Goal: Task Accomplishment & Management: Complete application form

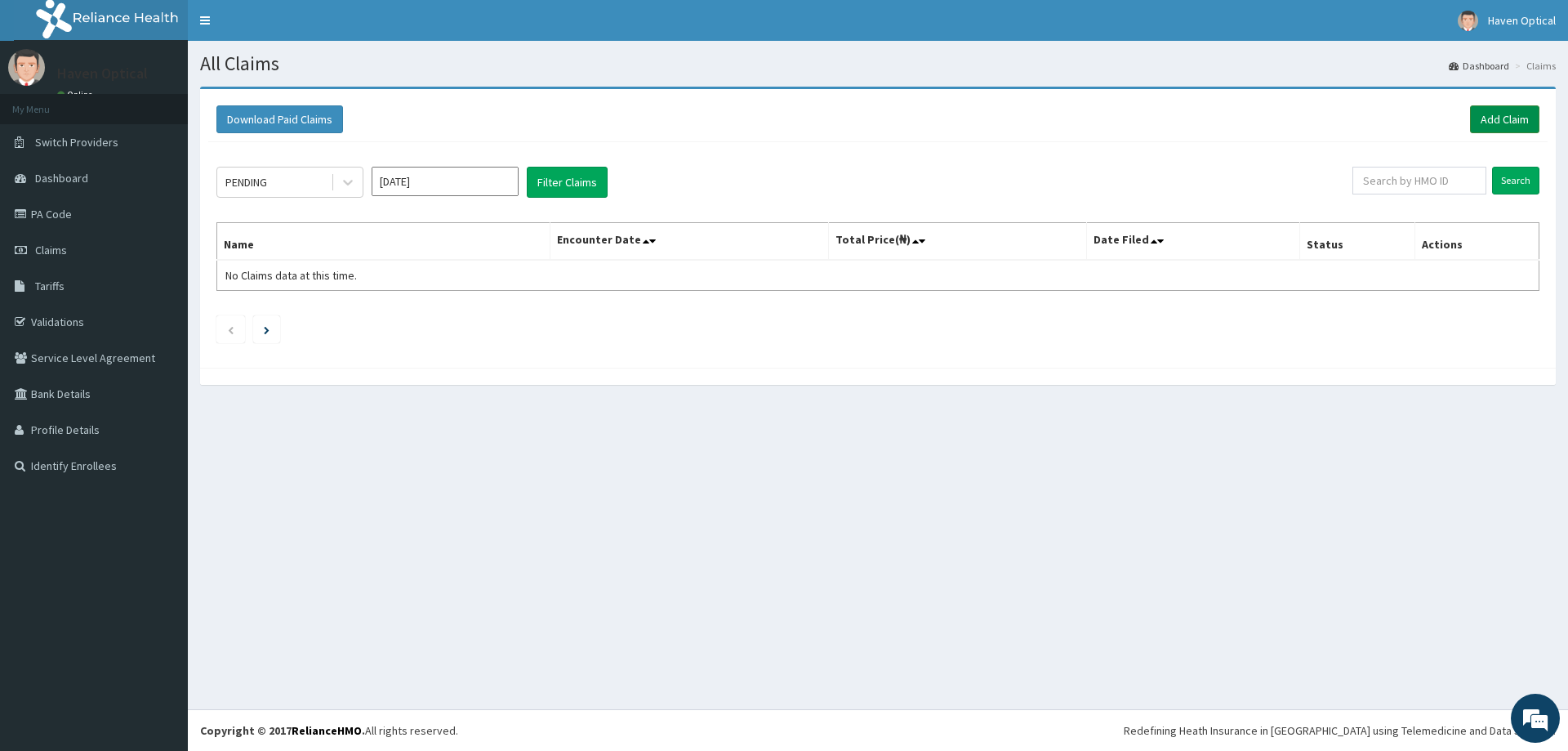
click at [1517, 129] on link "Add Claim" at bounding box center [1504, 119] width 70 height 27
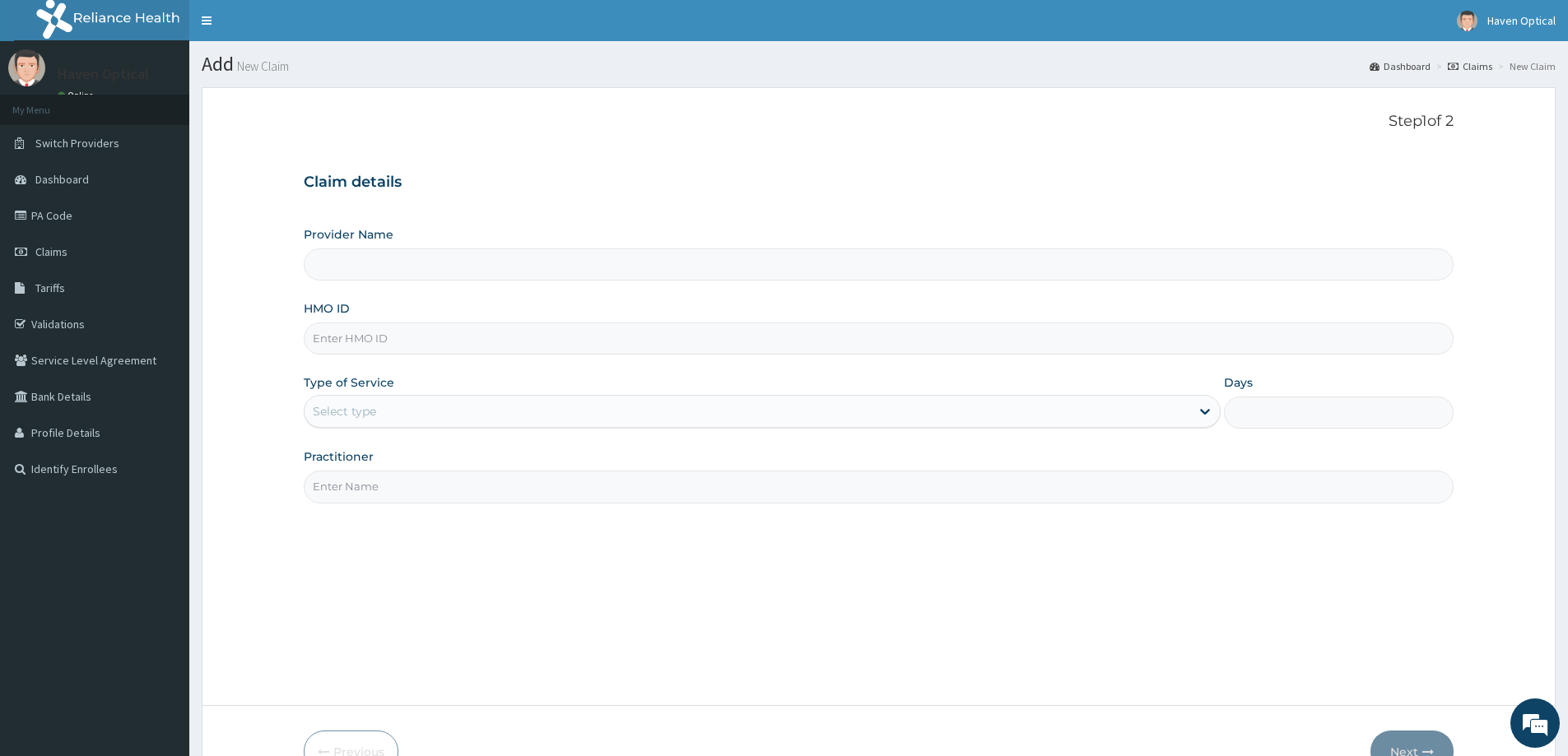
paste input "FMP/10242/A"
type input "FMP/10242/A"
type input "Haven Optical (Lekki)"
type input "FMP/10242/A"
click at [395, 419] on div "Select type" at bounding box center [747, 411] width 885 height 26
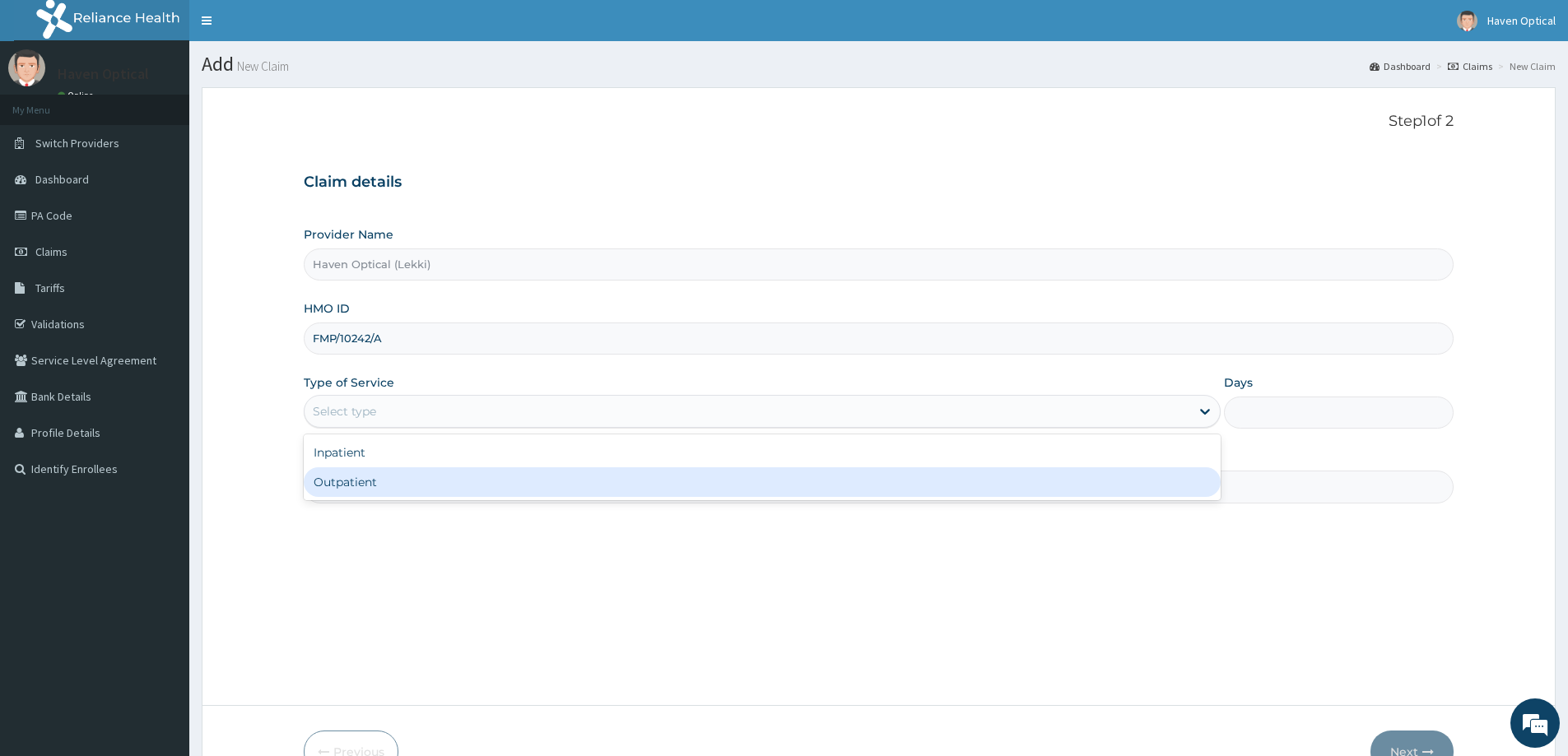
click at [373, 483] on div "Outpatient" at bounding box center [762, 482] width 917 height 29
type input "1"
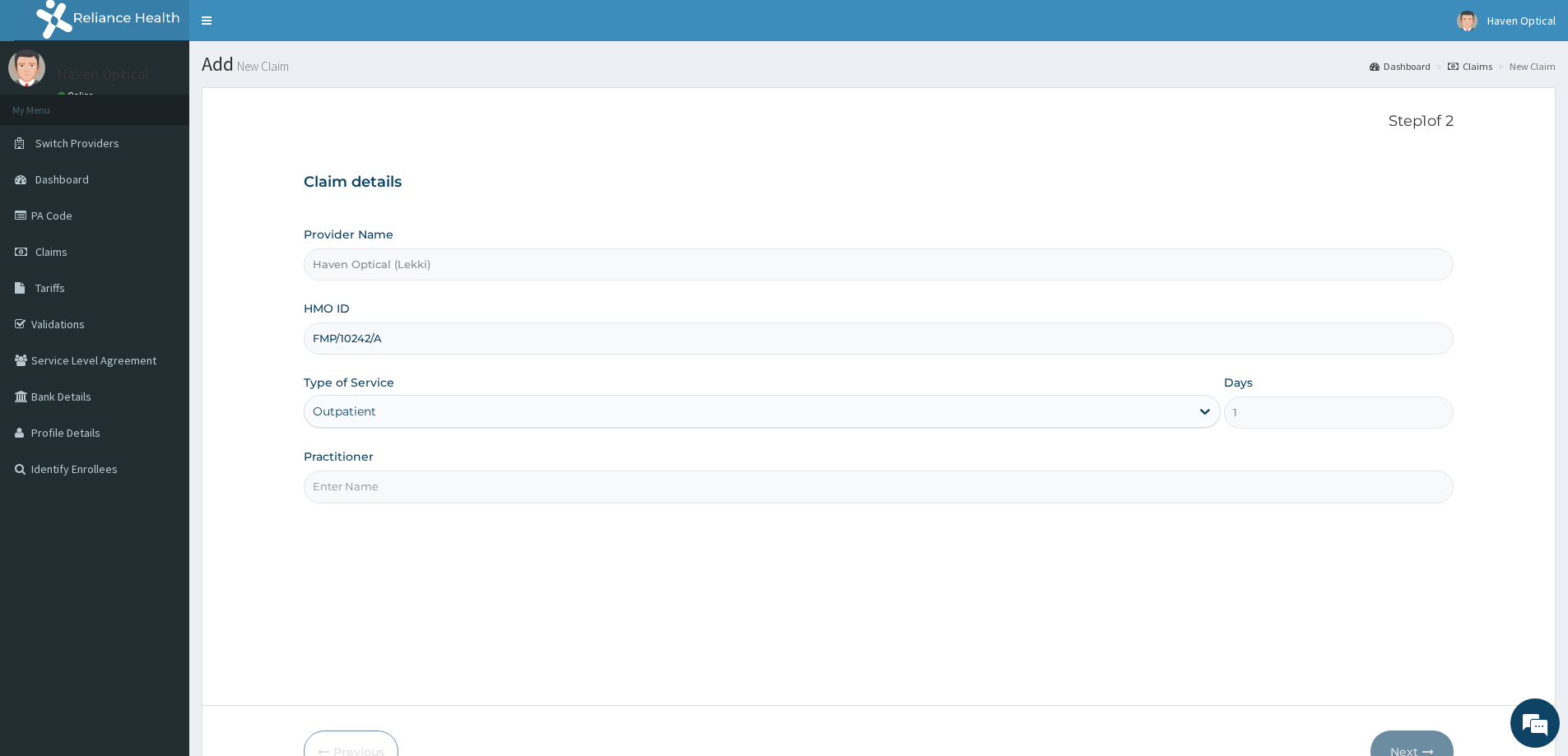
click at [363, 486] on input "Practitioner" at bounding box center [878, 486] width 1150 height 32
type input "Dr. Obioma ANYANWU"
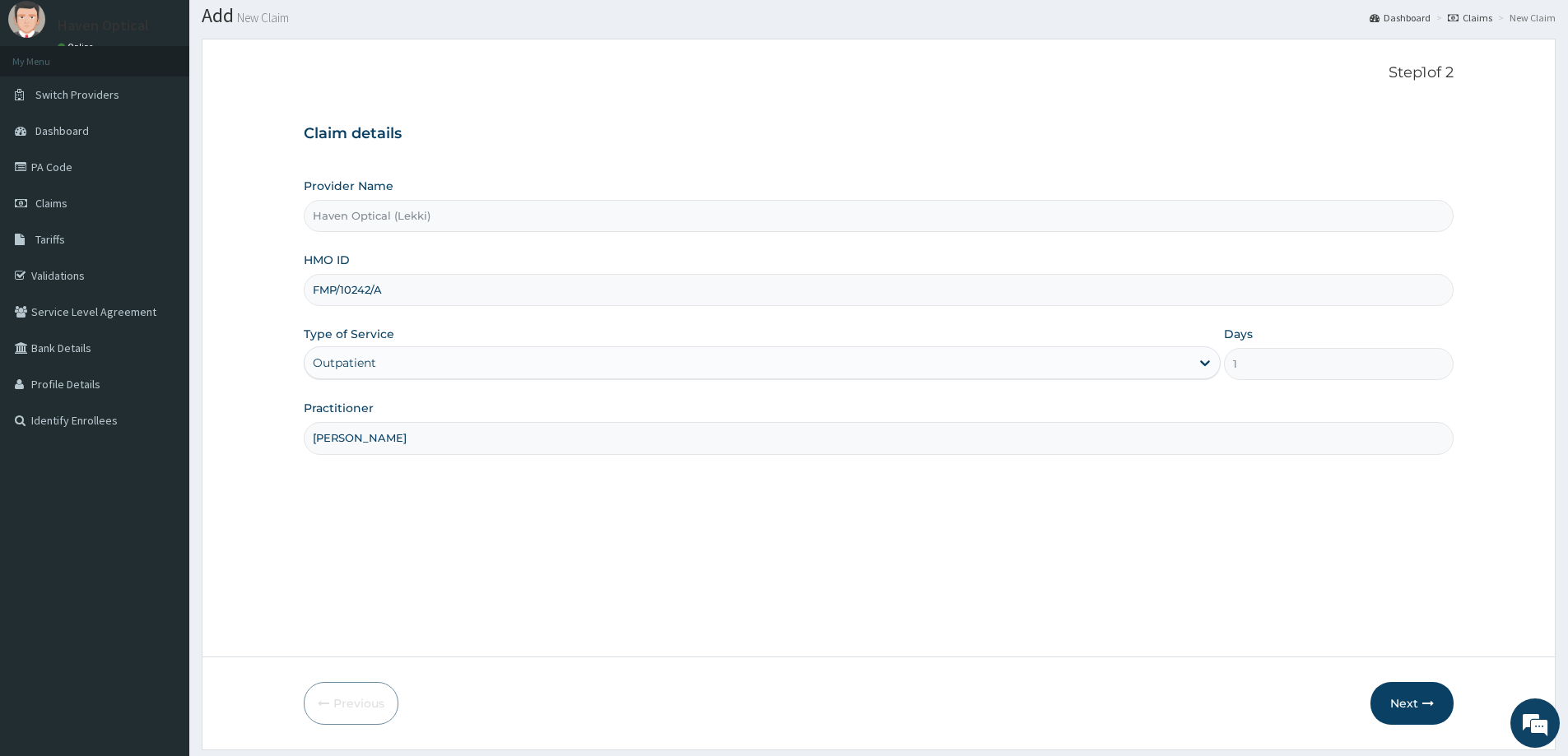
scroll to position [97, 0]
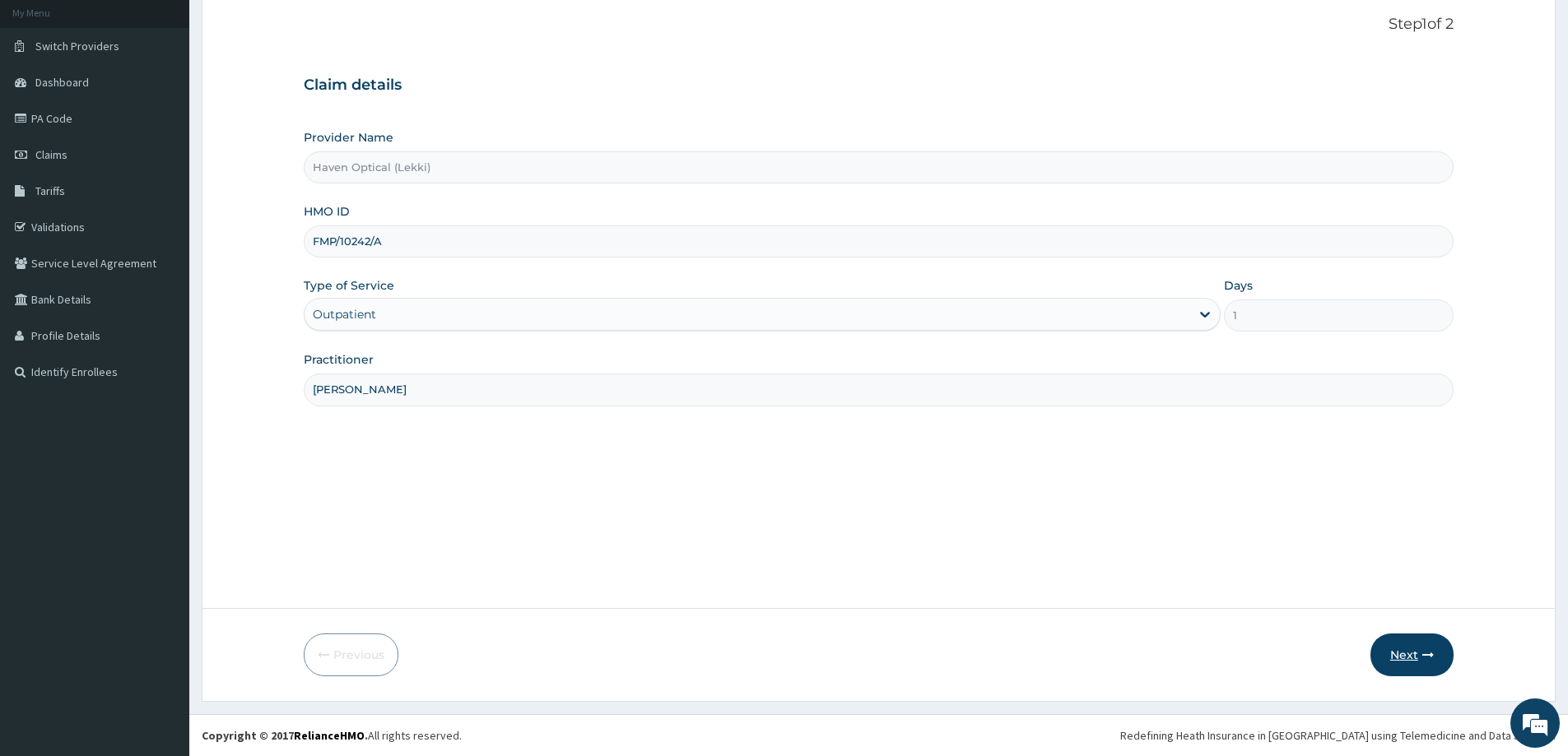
click at [1384, 643] on button "Next" at bounding box center [1412, 654] width 83 height 42
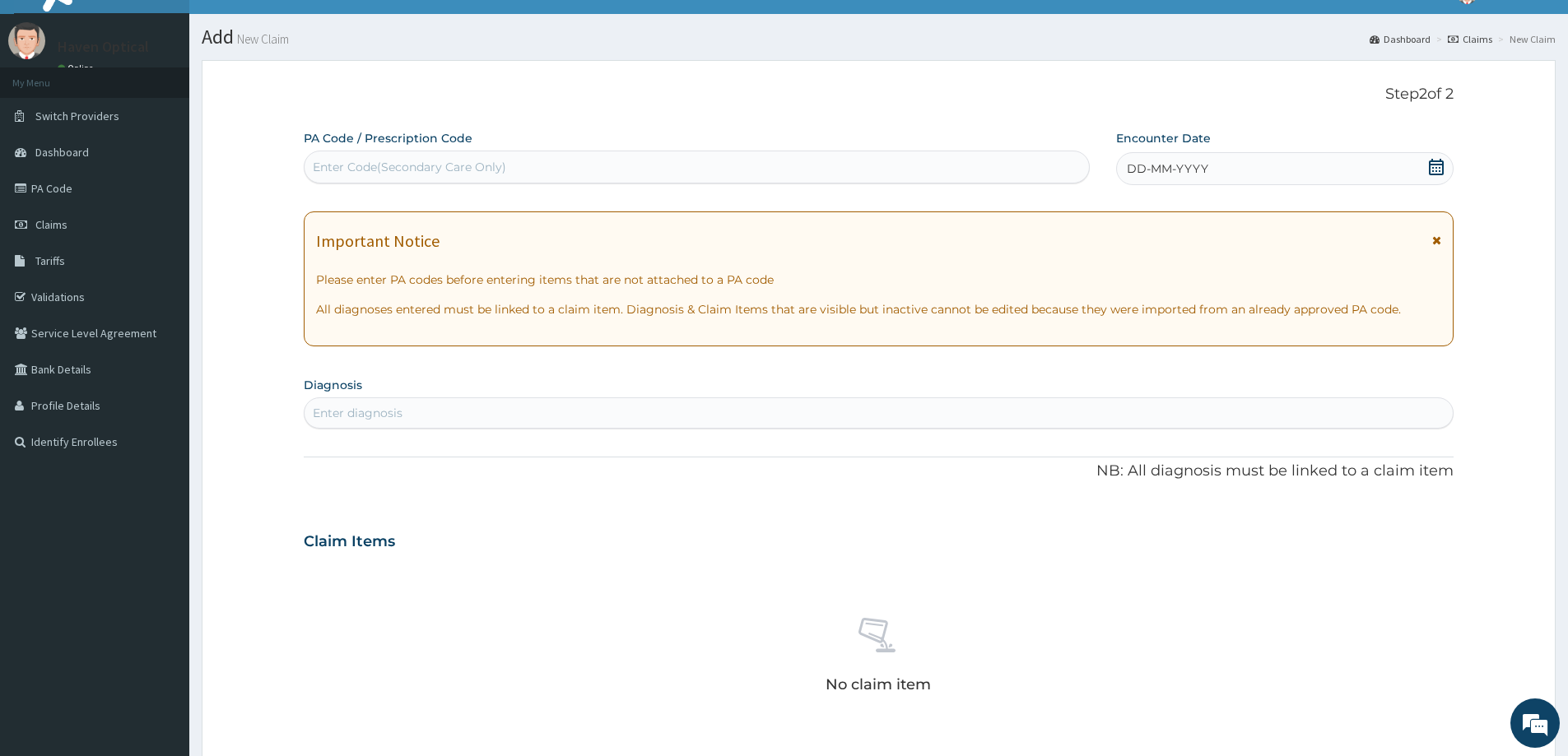
scroll to position [0, 0]
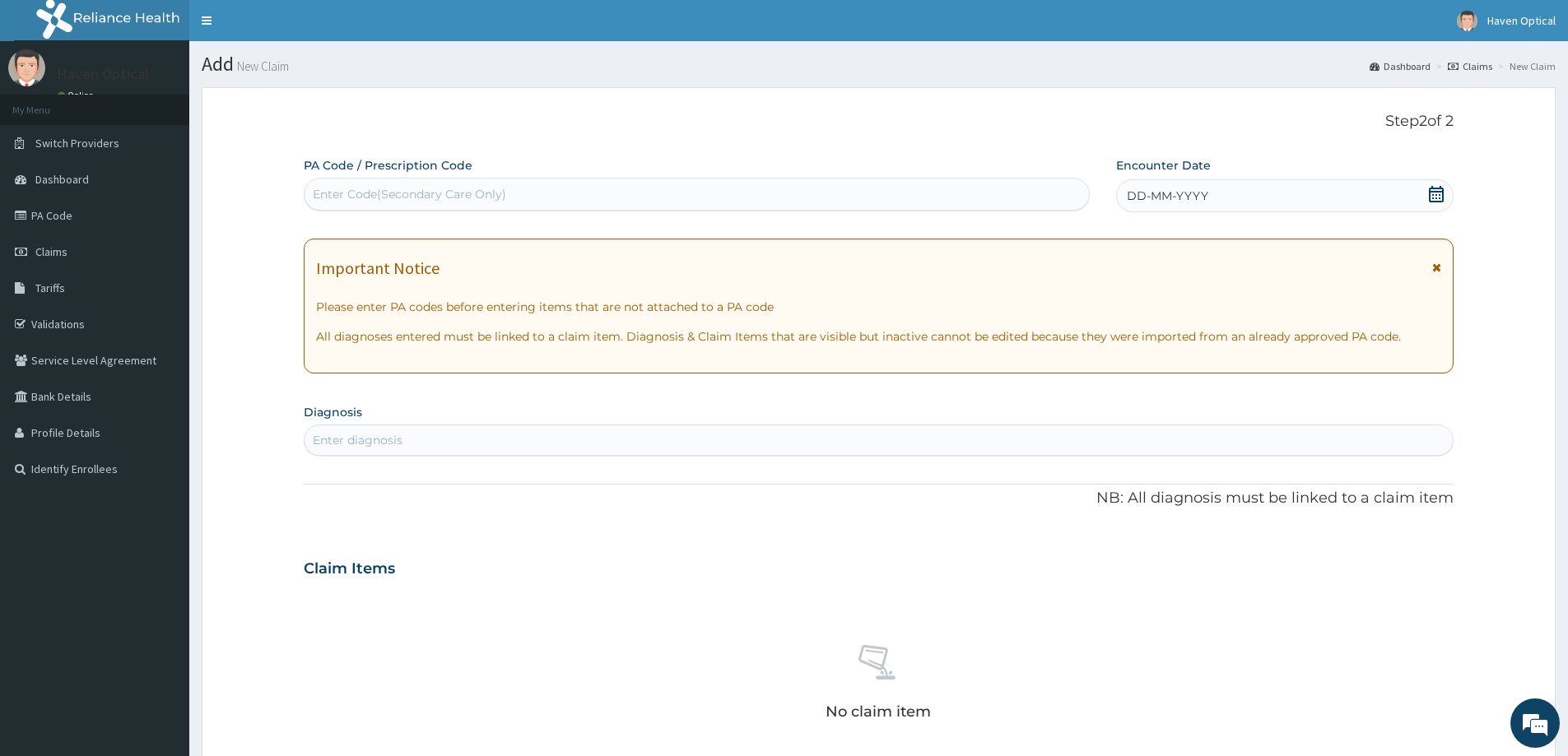
click at [479, 188] on div "Enter Code(Secondary Care Only)" at bounding box center [409, 194] width 194 height 16
type input "PA/AAAE16"
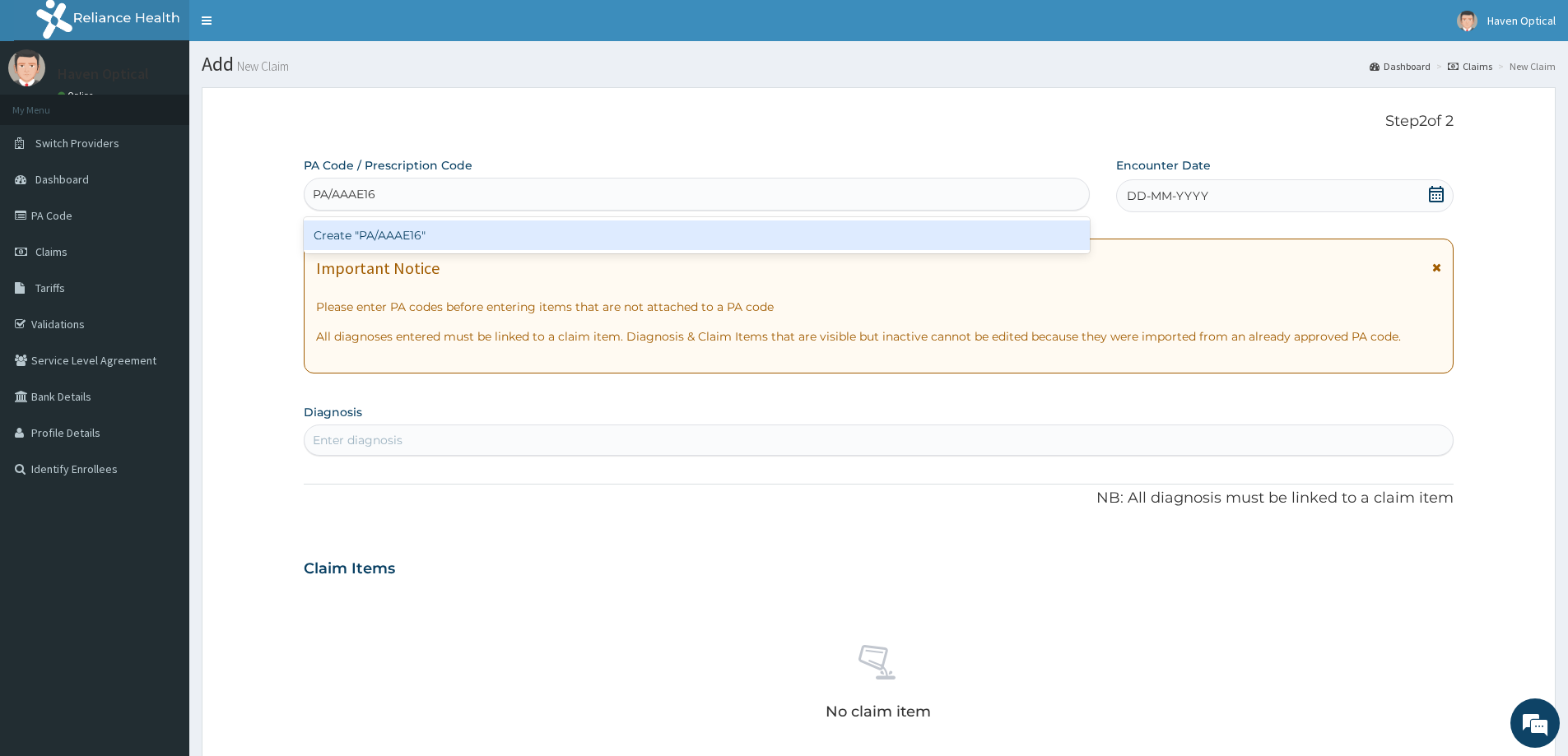
click at [447, 229] on div "Create "PA/AAAE16"" at bounding box center [697, 235] width 786 height 29
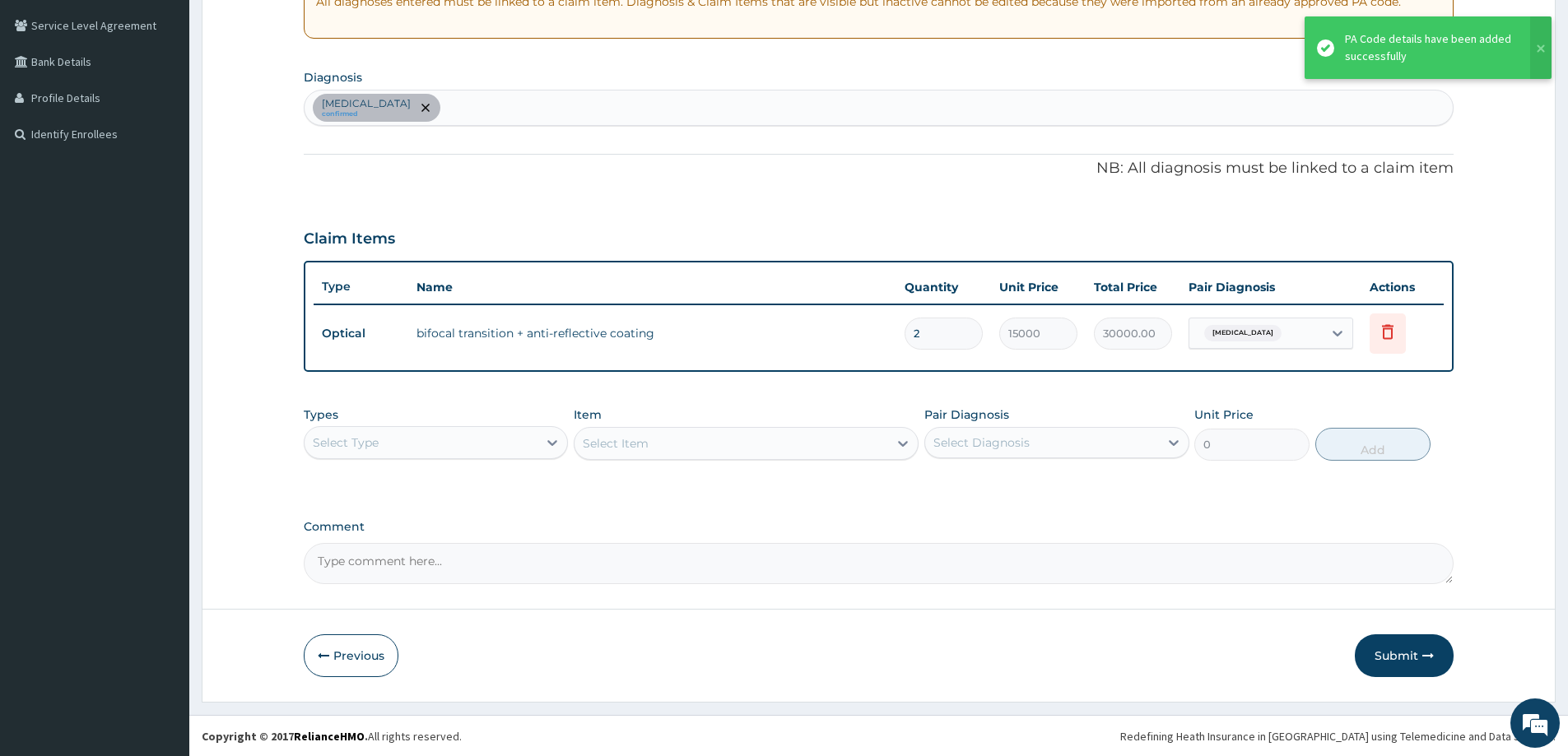
scroll to position [336, 0]
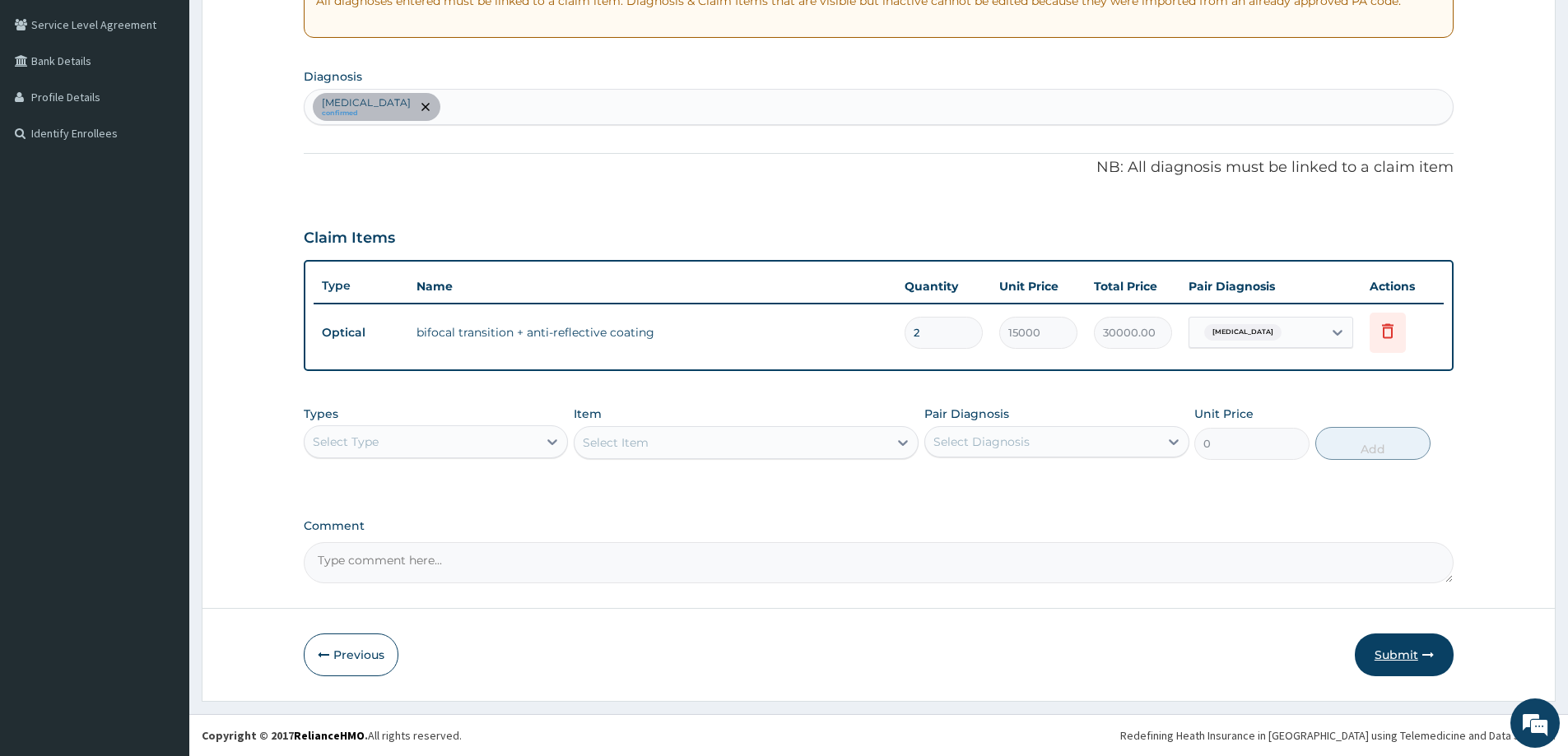
click at [1419, 650] on button "Submit" at bounding box center [1404, 654] width 99 height 42
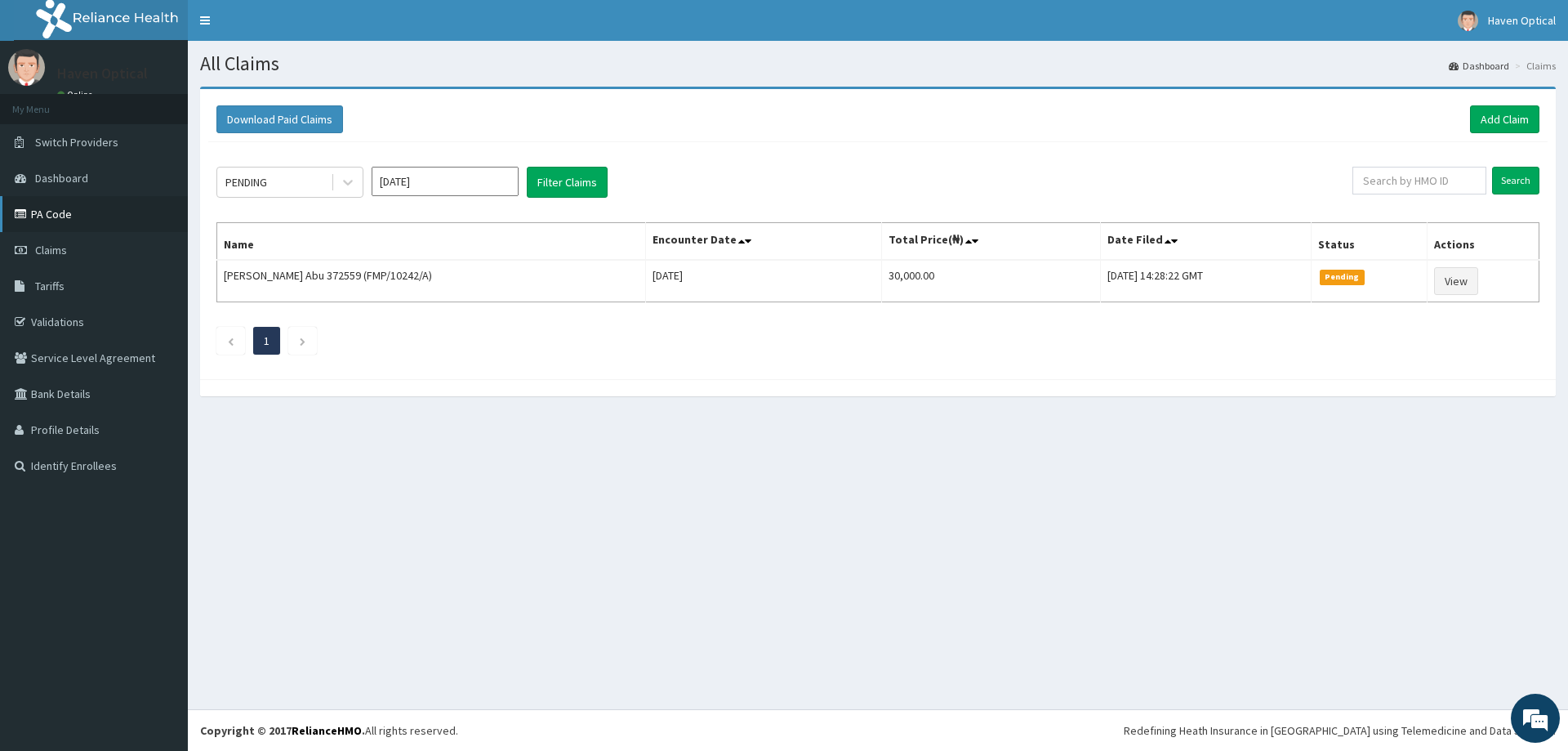
click at [79, 207] on link "PA Code" at bounding box center [94, 214] width 188 height 36
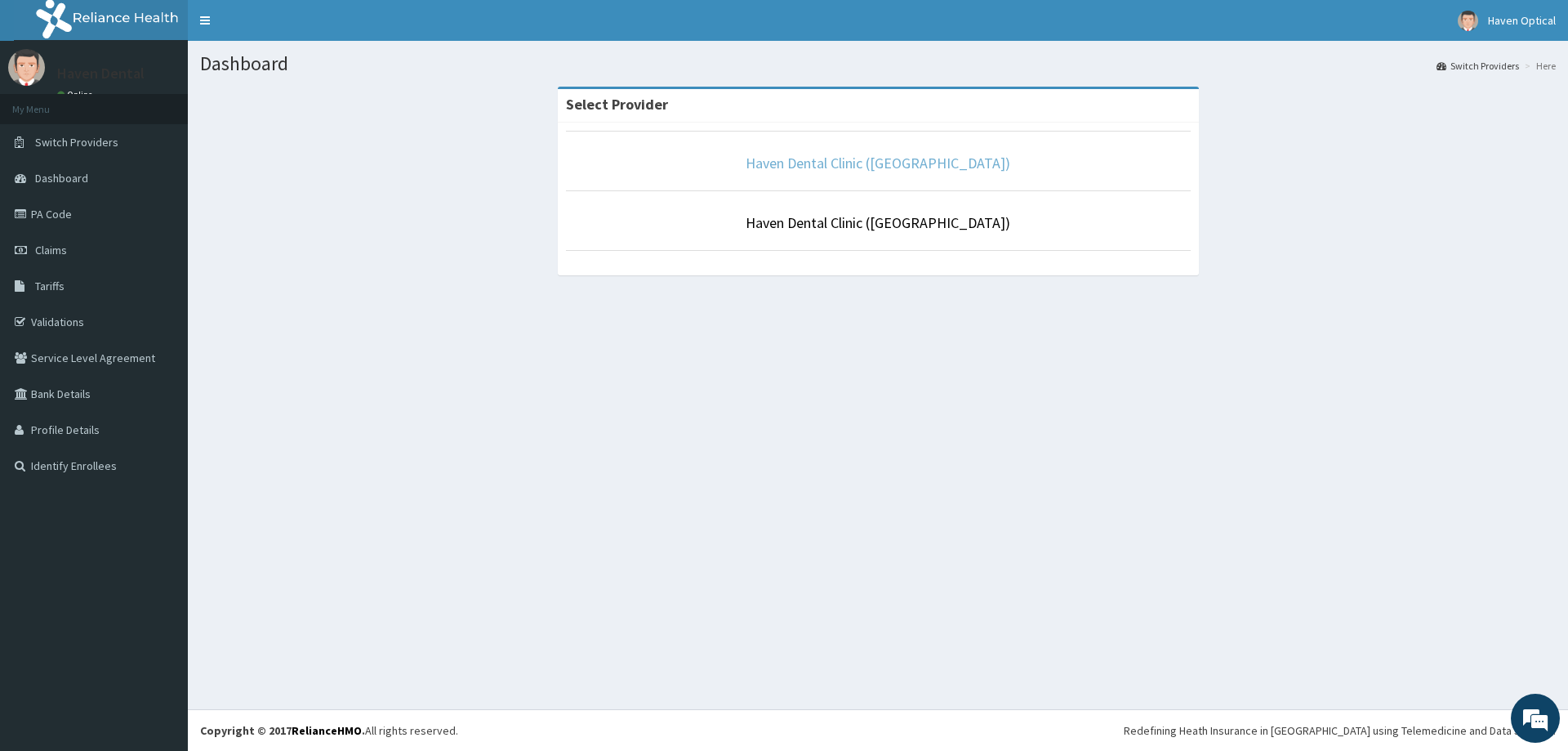
click at [897, 159] on link "Haven Dental Clinic ([GEOGRAPHIC_DATA])" at bounding box center [878, 163] width 264 height 19
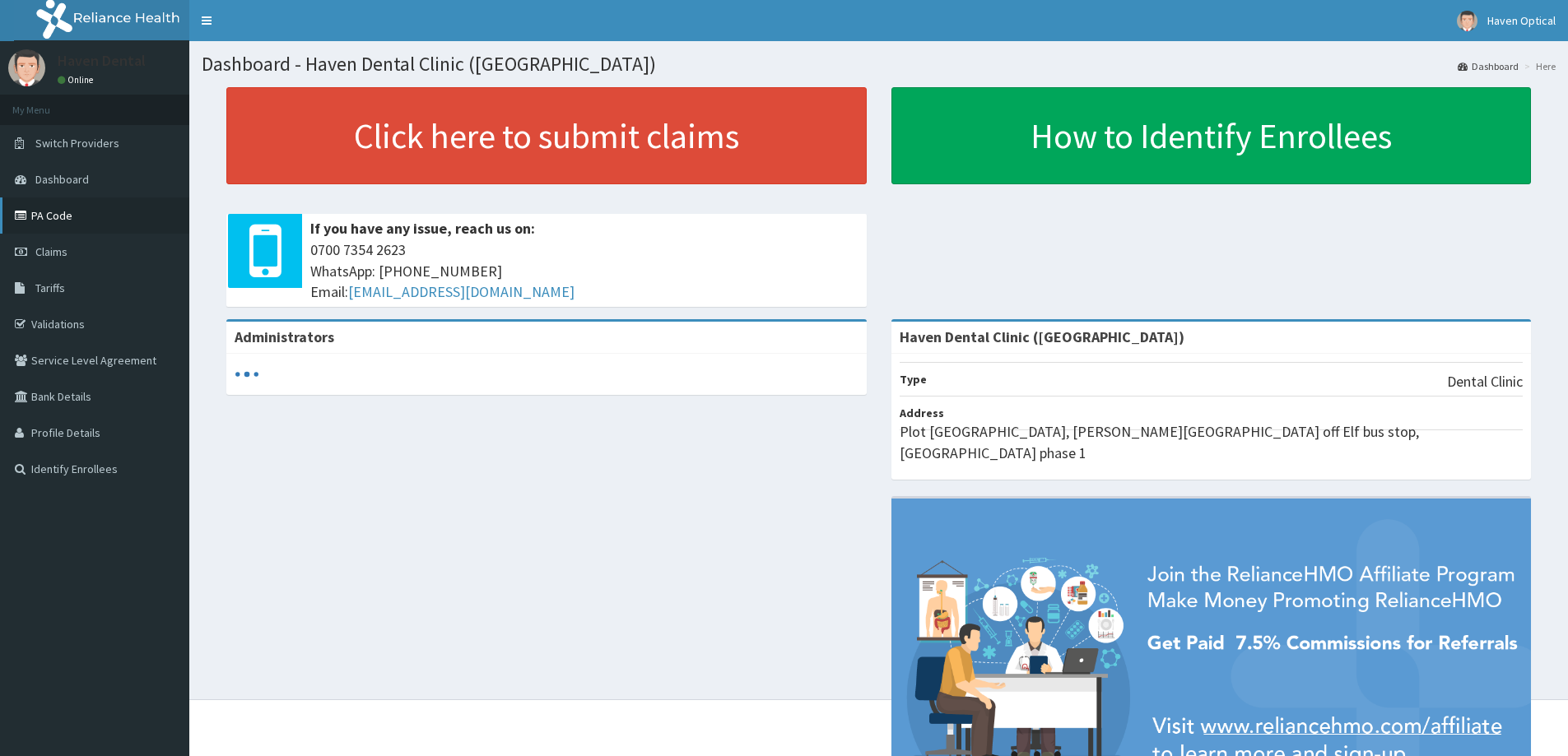
click at [91, 214] on link "PA Code" at bounding box center [94, 215] width 190 height 36
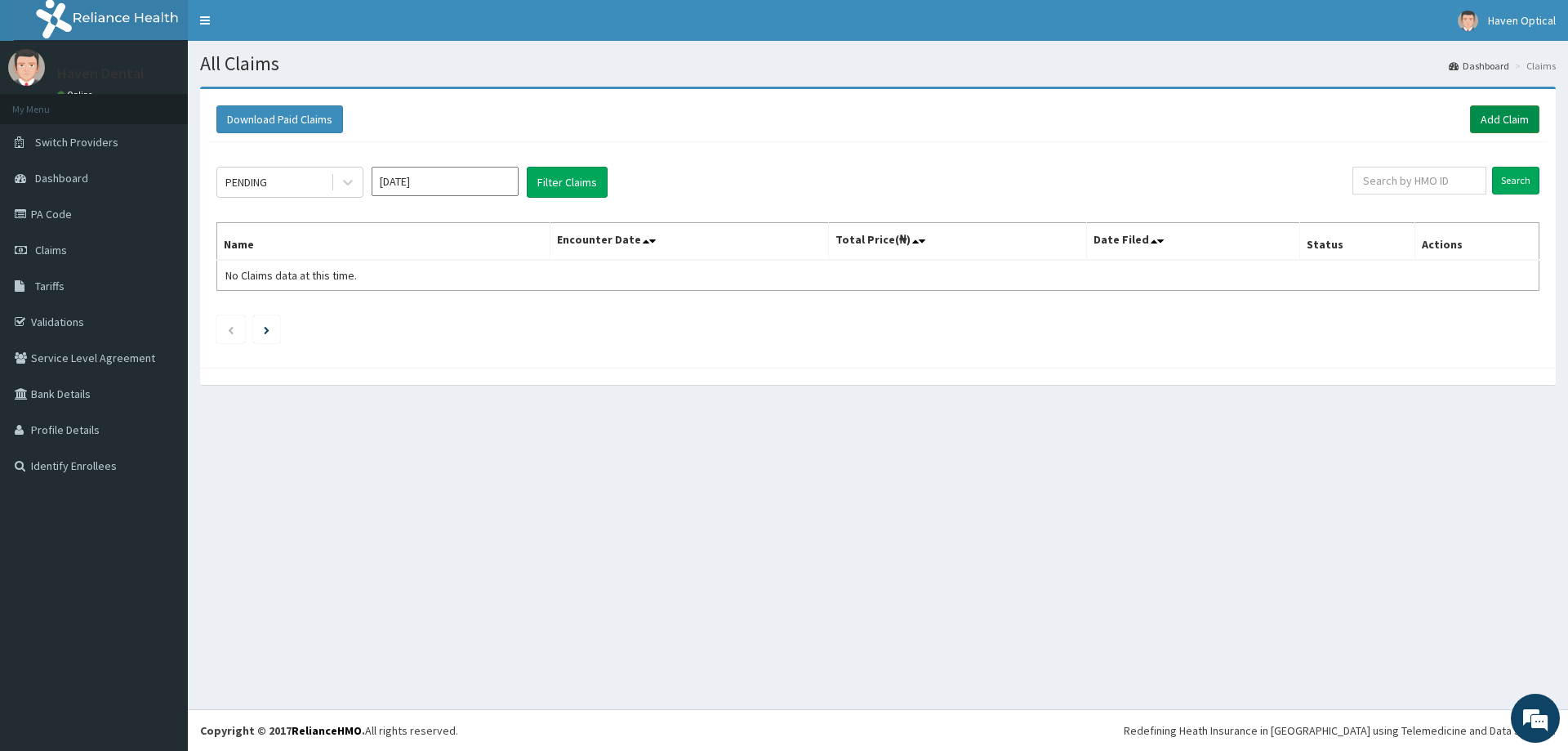
click at [1507, 118] on link "Add Claim" at bounding box center [1504, 119] width 70 height 27
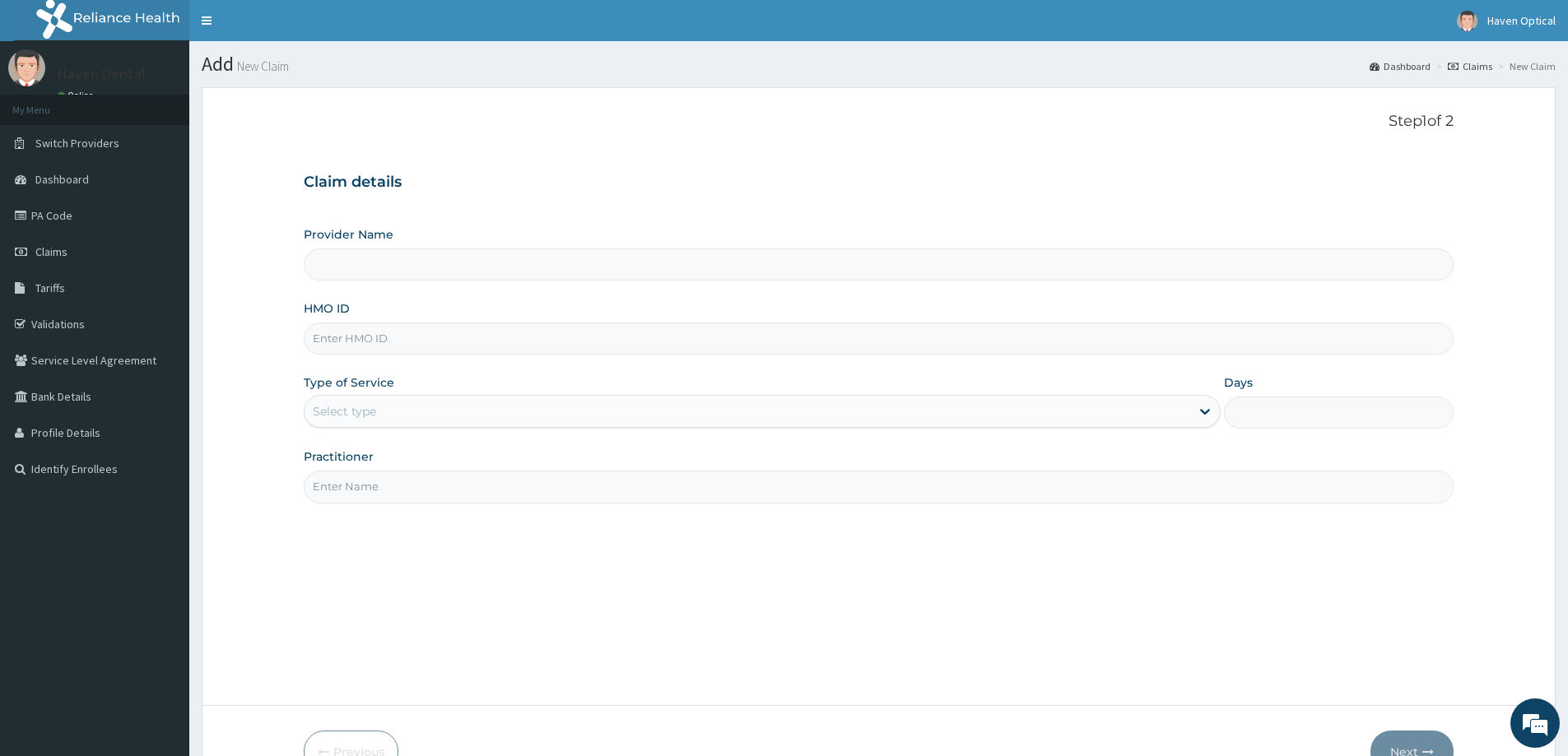
drag, startPoint x: 351, startPoint y: 336, endPoint x: 341, endPoint y: 343, distance: 12.2
type input "Haven Dental Clinic ([GEOGRAPHIC_DATA])"
paste input "BRF/10018/B"
type input "BRF/10018/B"
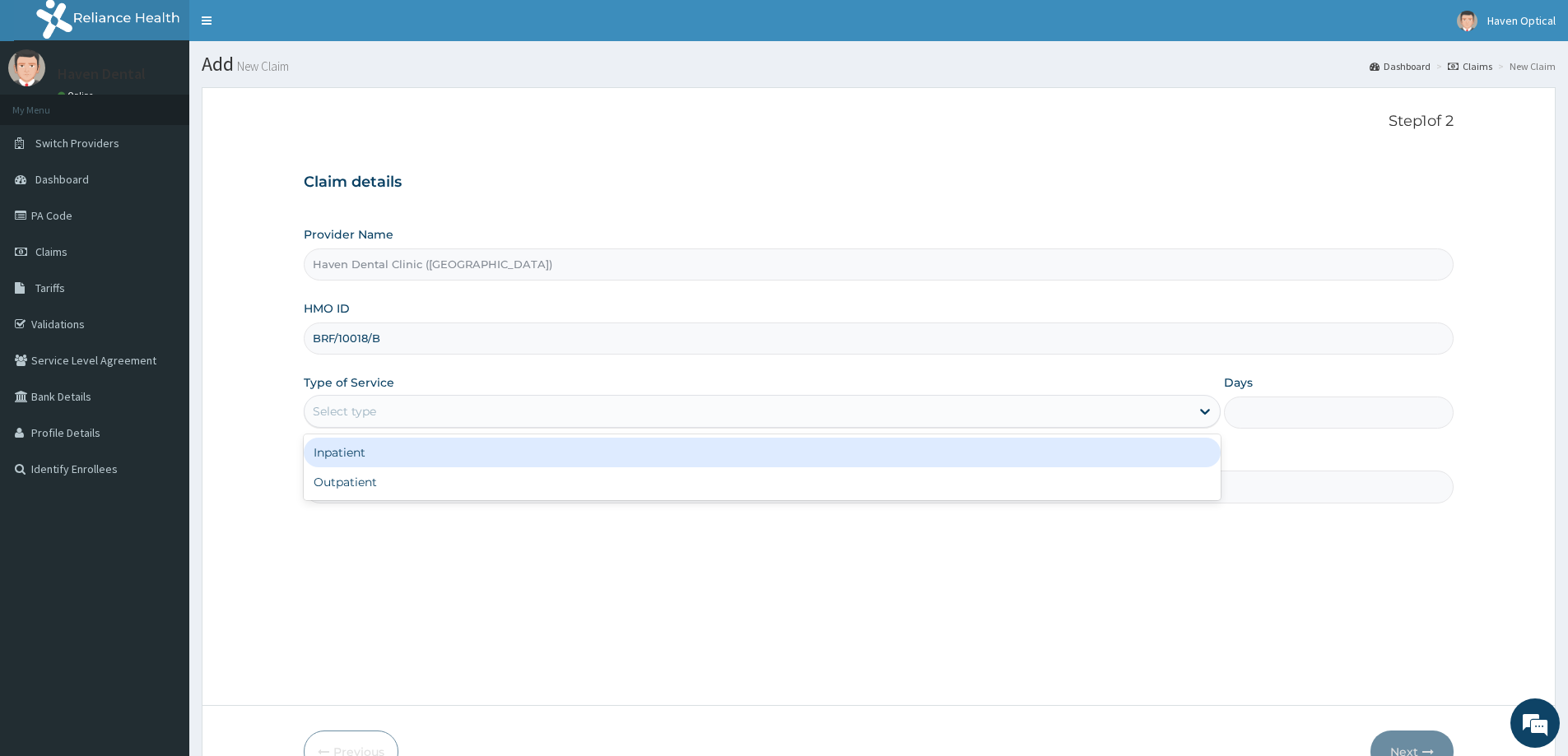
click at [369, 418] on div "Select type" at bounding box center [344, 411] width 63 height 16
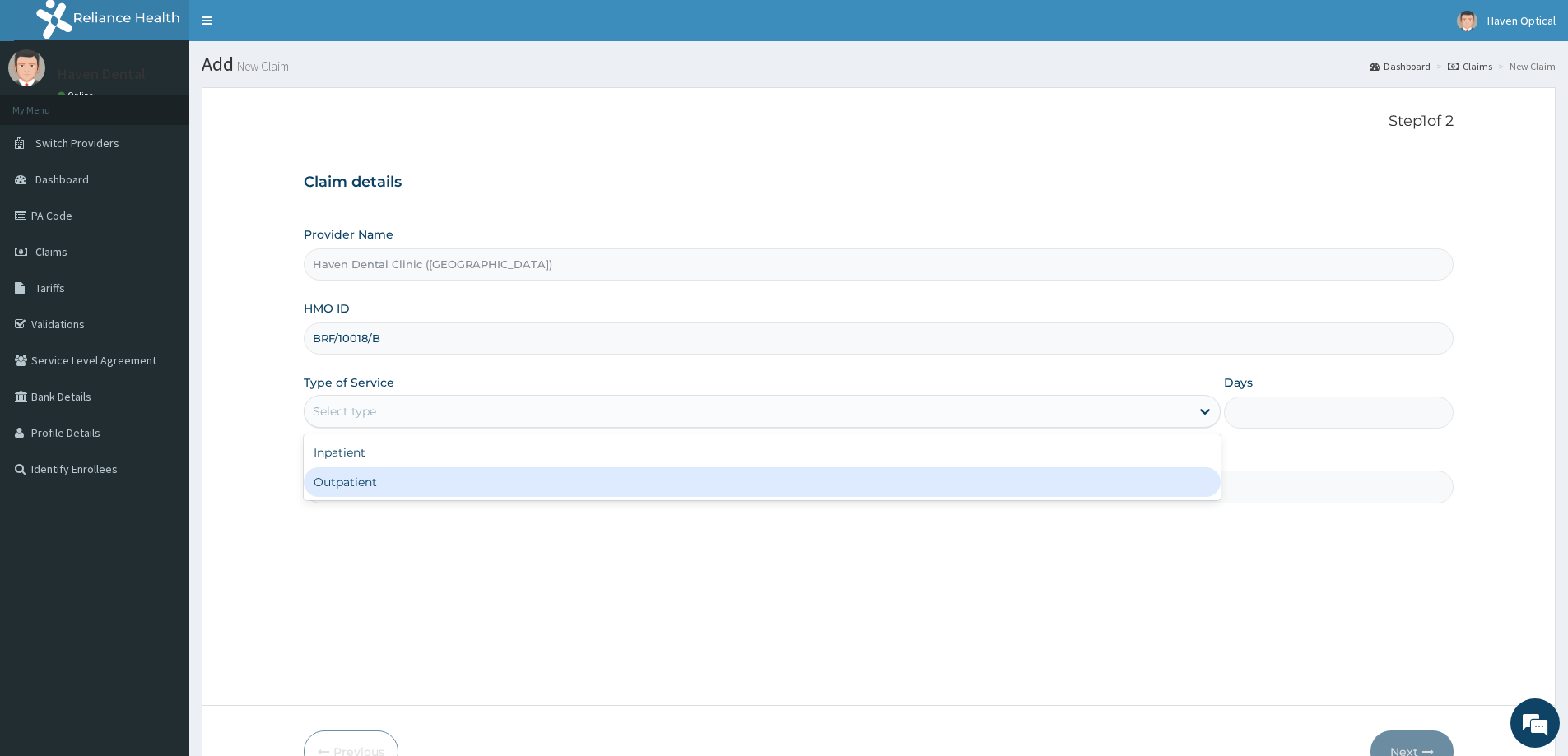
click at [365, 473] on div "Outpatient" at bounding box center [762, 482] width 917 height 29
type input "1"
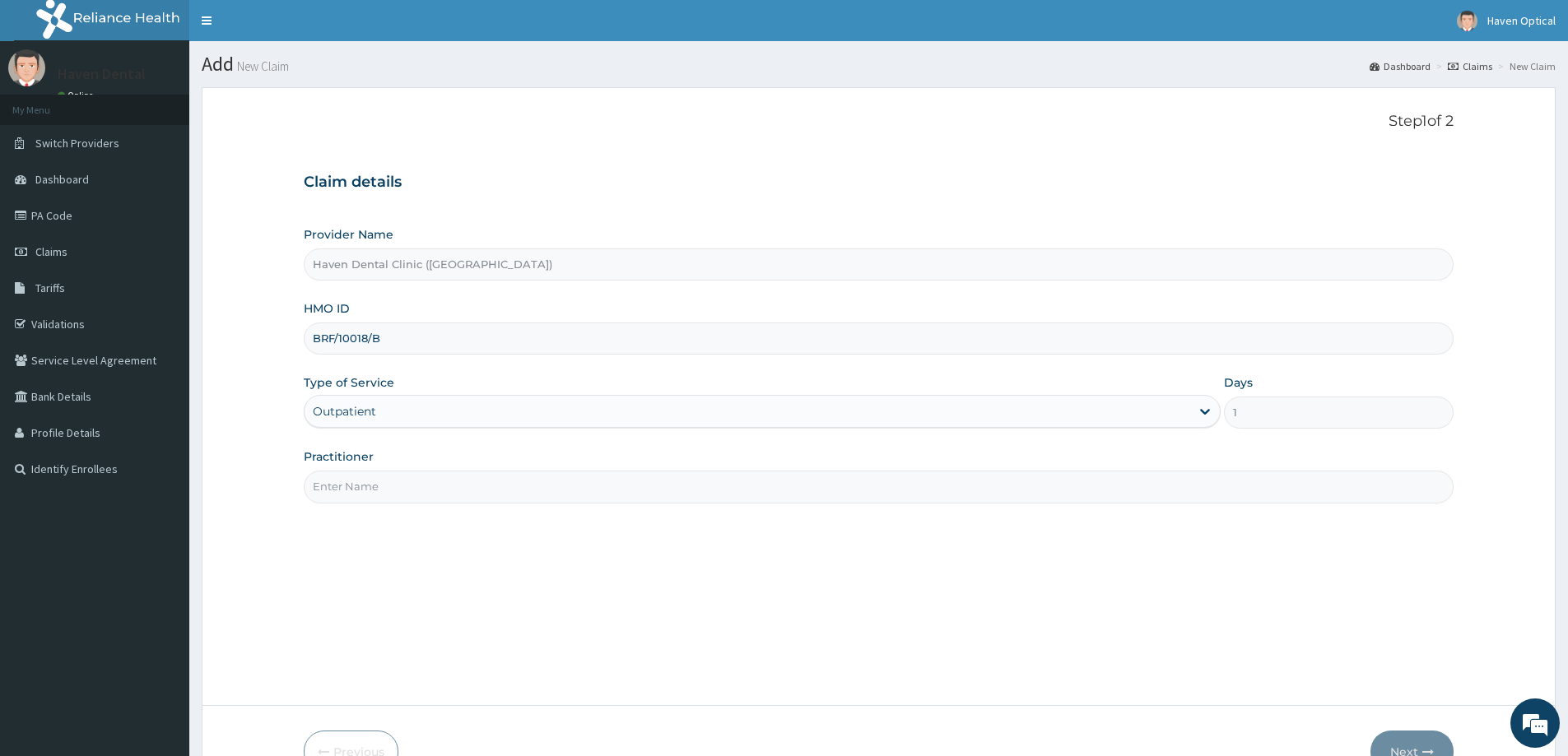
click at [365, 473] on input "Practitioner" at bounding box center [878, 486] width 1150 height 32
type input "Dr. Chijioke"
click at [355, 482] on input "Dr. Chijioke" at bounding box center [878, 486] width 1150 height 32
click at [442, 490] on input "Dr. Chijioke" at bounding box center [878, 486] width 1150 height 32
drag, startPoint x: 386, startPoint y: 490, endPoint x: 207, endPoint y: 497, distance: 179.1
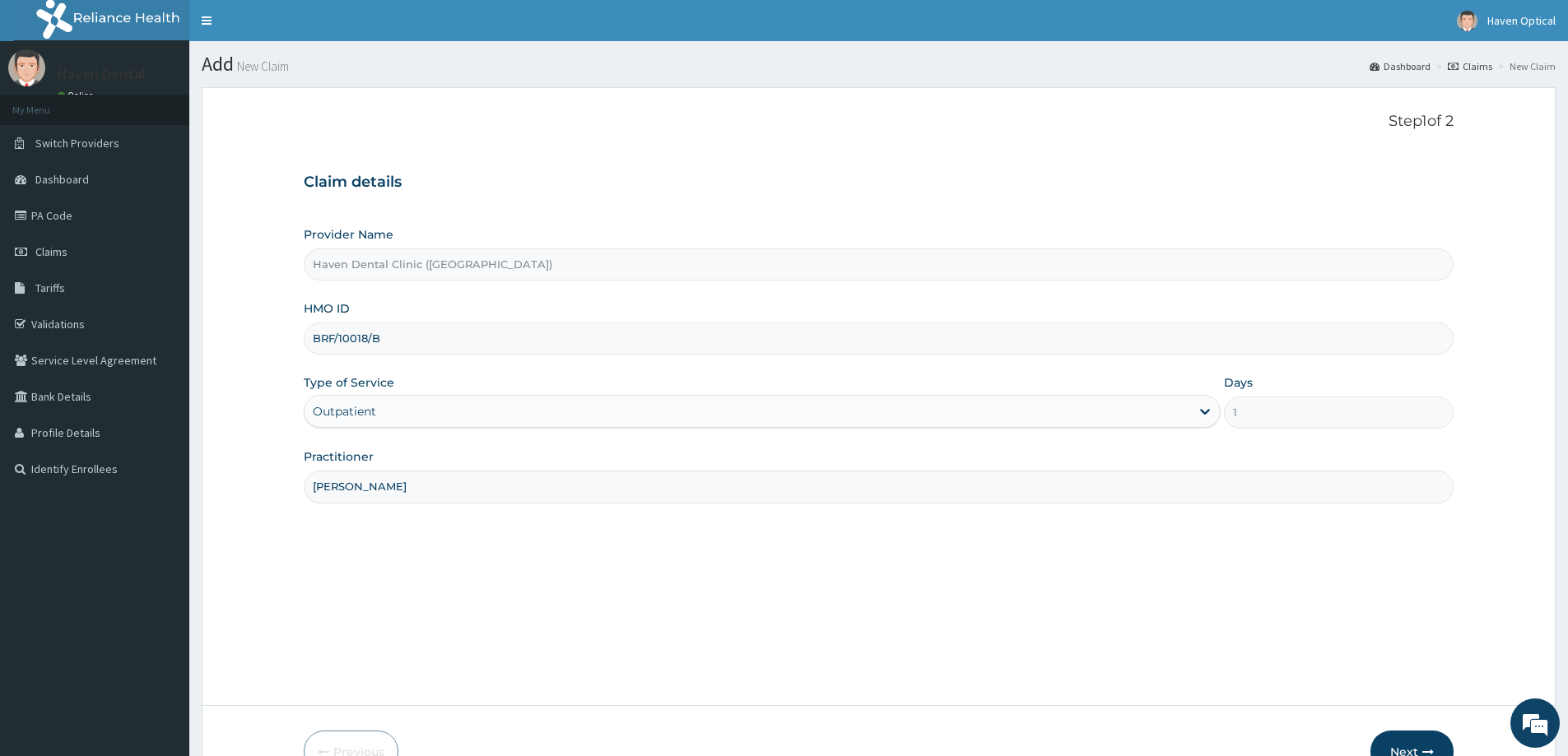
click at [207, 497] on form "Step 1 of 2 Claim details Provider Name Haven Dental Clinic (Lekki) HMO ID BRF/…" at bounding box center [878, 443] width 1354 height 711
click at [346, 485] on input "Practitioner" at bounding box center [878, 486] width 1150 height 32
type input "[PERSON_NAME]"
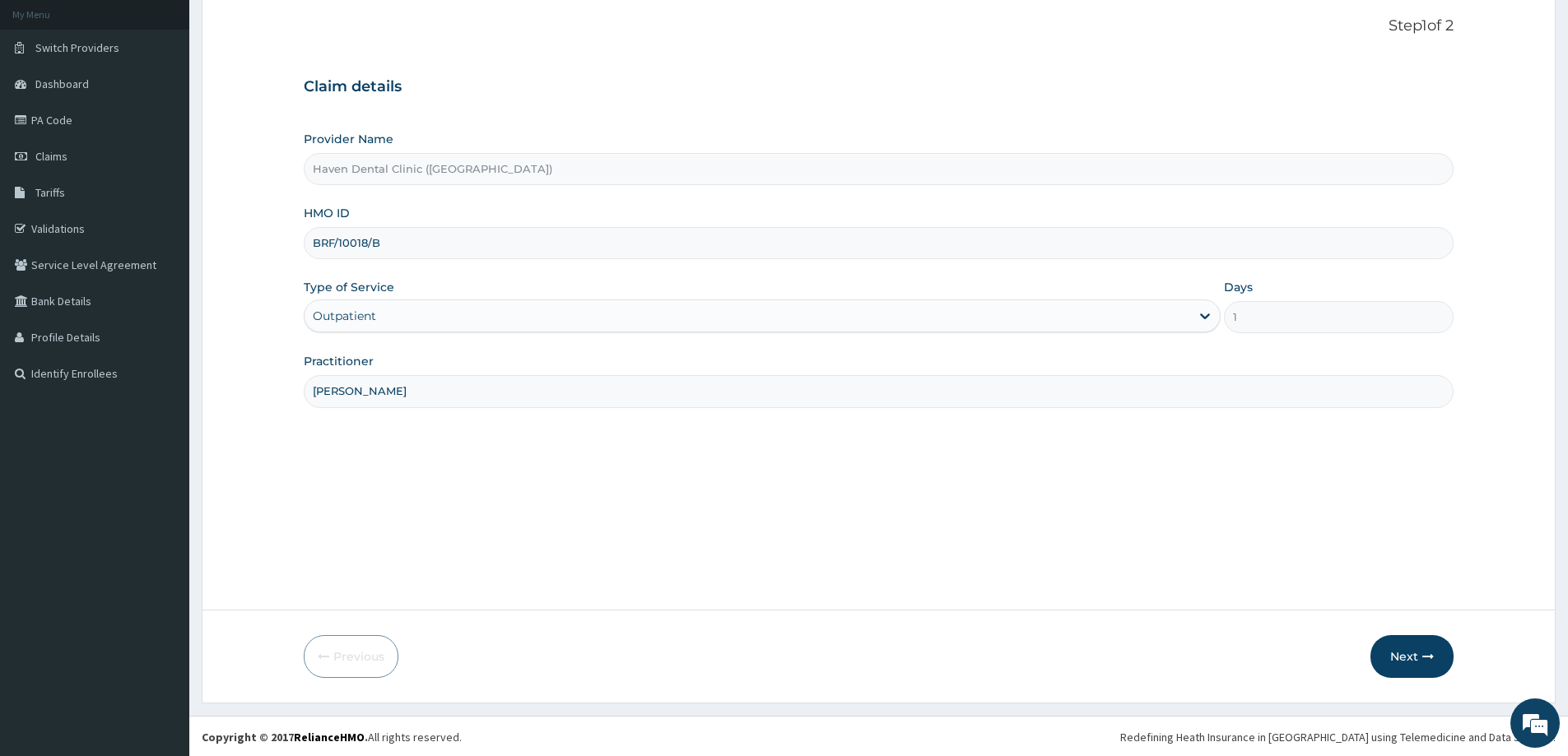
scroll to position [97, 0]
click at [1427, 668] on button "Next" at bounding box center [1412, 654] width 83 height 42
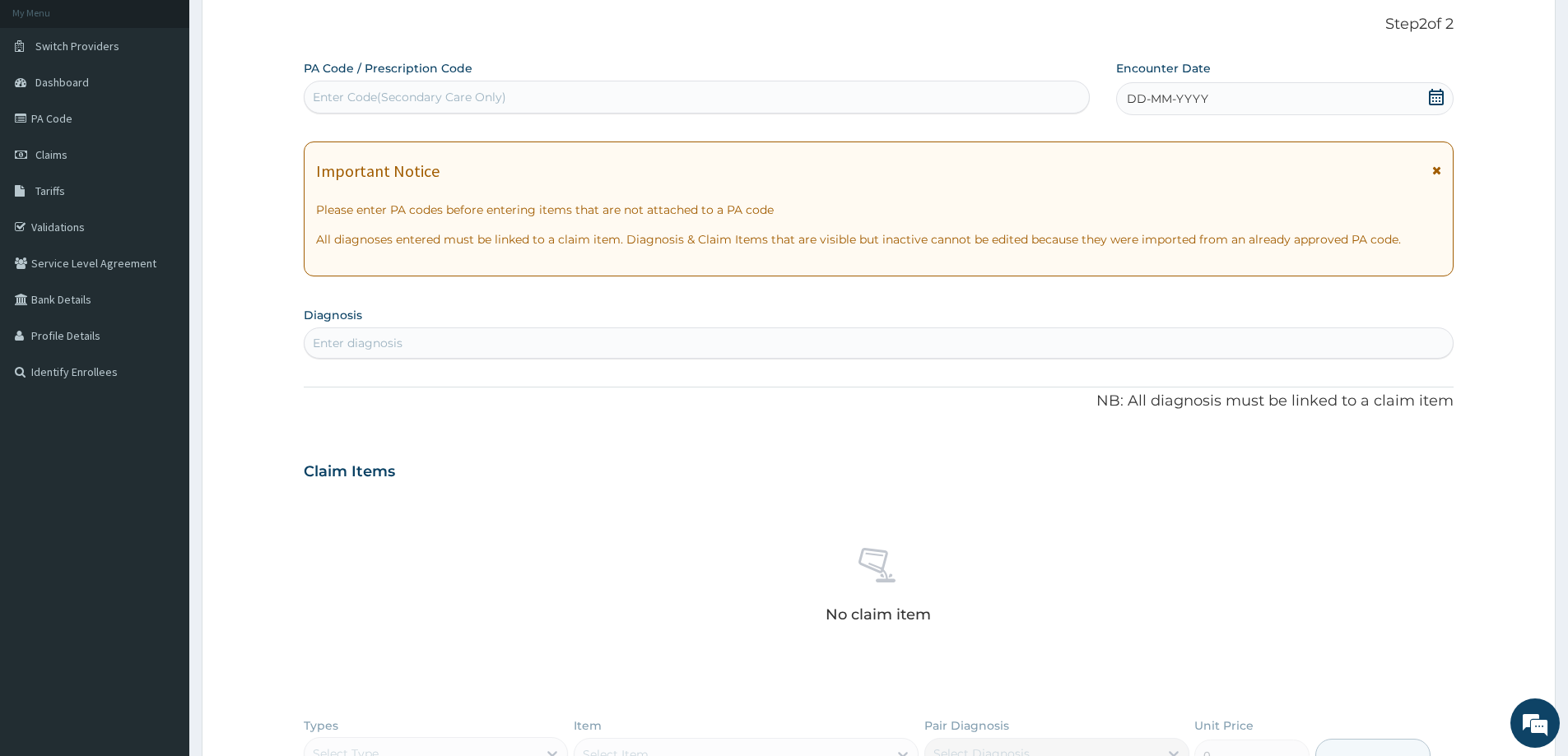
click at [384, 97] on div "Enter Code(Secondary Care Only)" at bounding box center [409, 97] width 194 height 16
type input "PA/A4F46F"
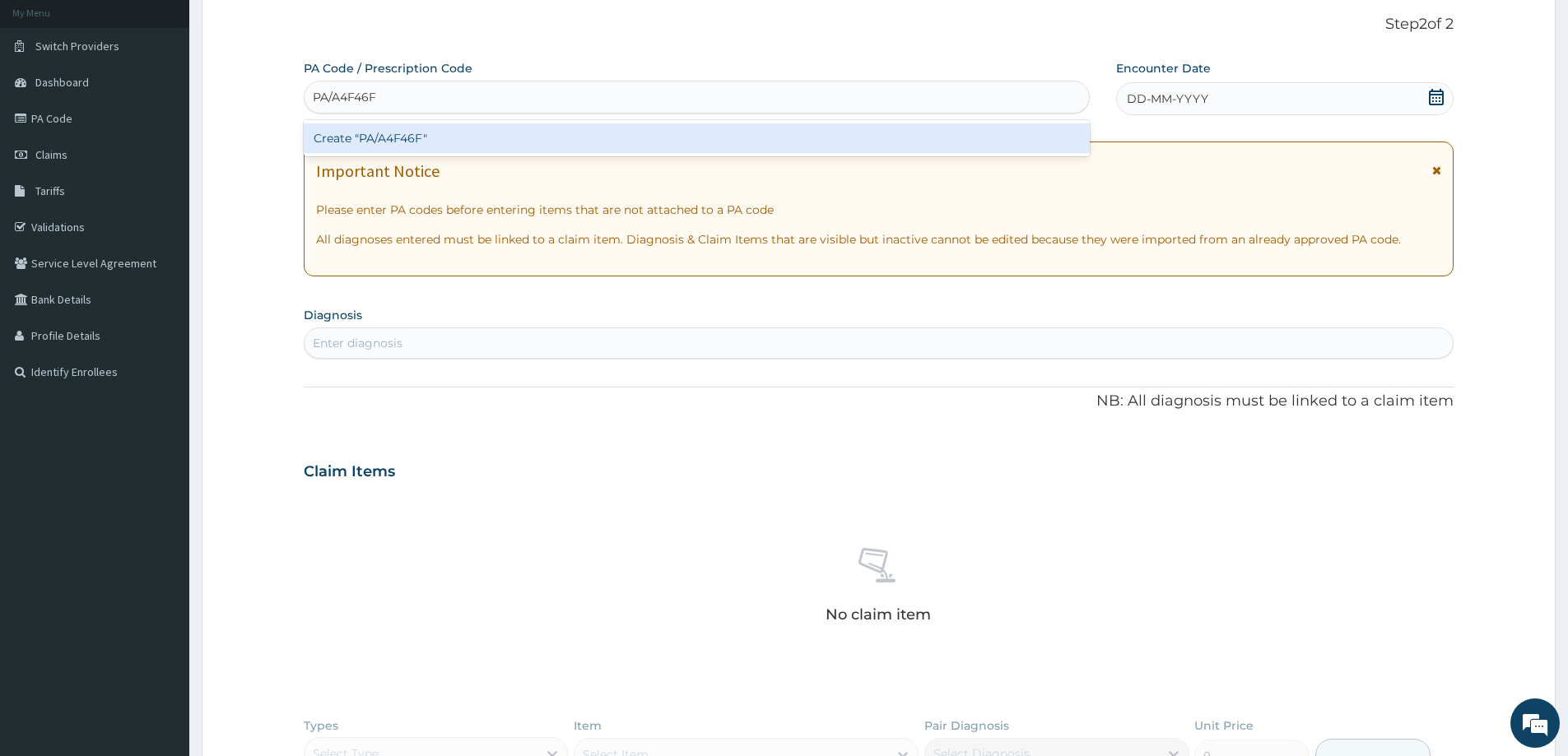
click at [419, 130] on div "Create "PA/A4F46F"" at bounding box center [697, 138] width 786 height 29
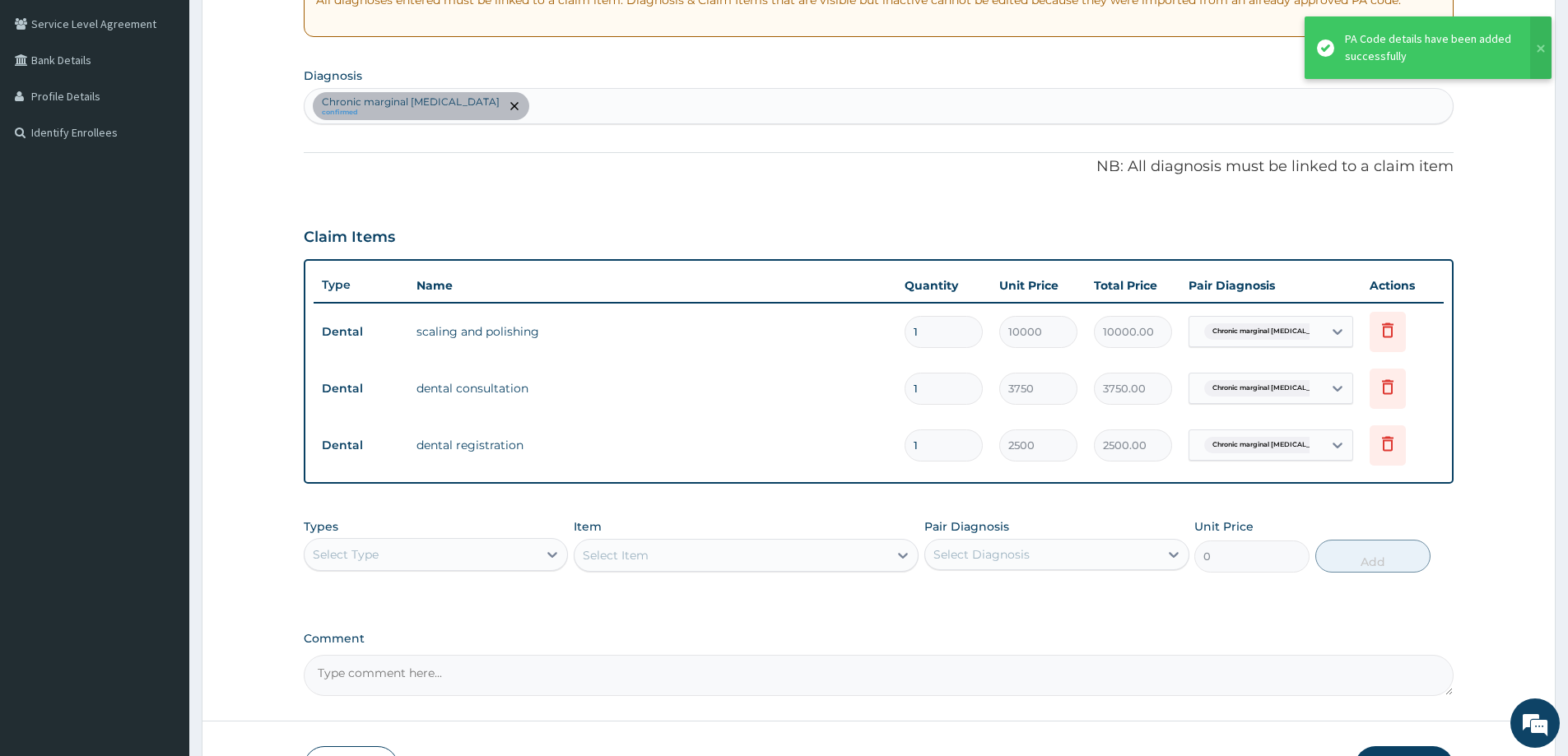
scroll to position [344, 0]
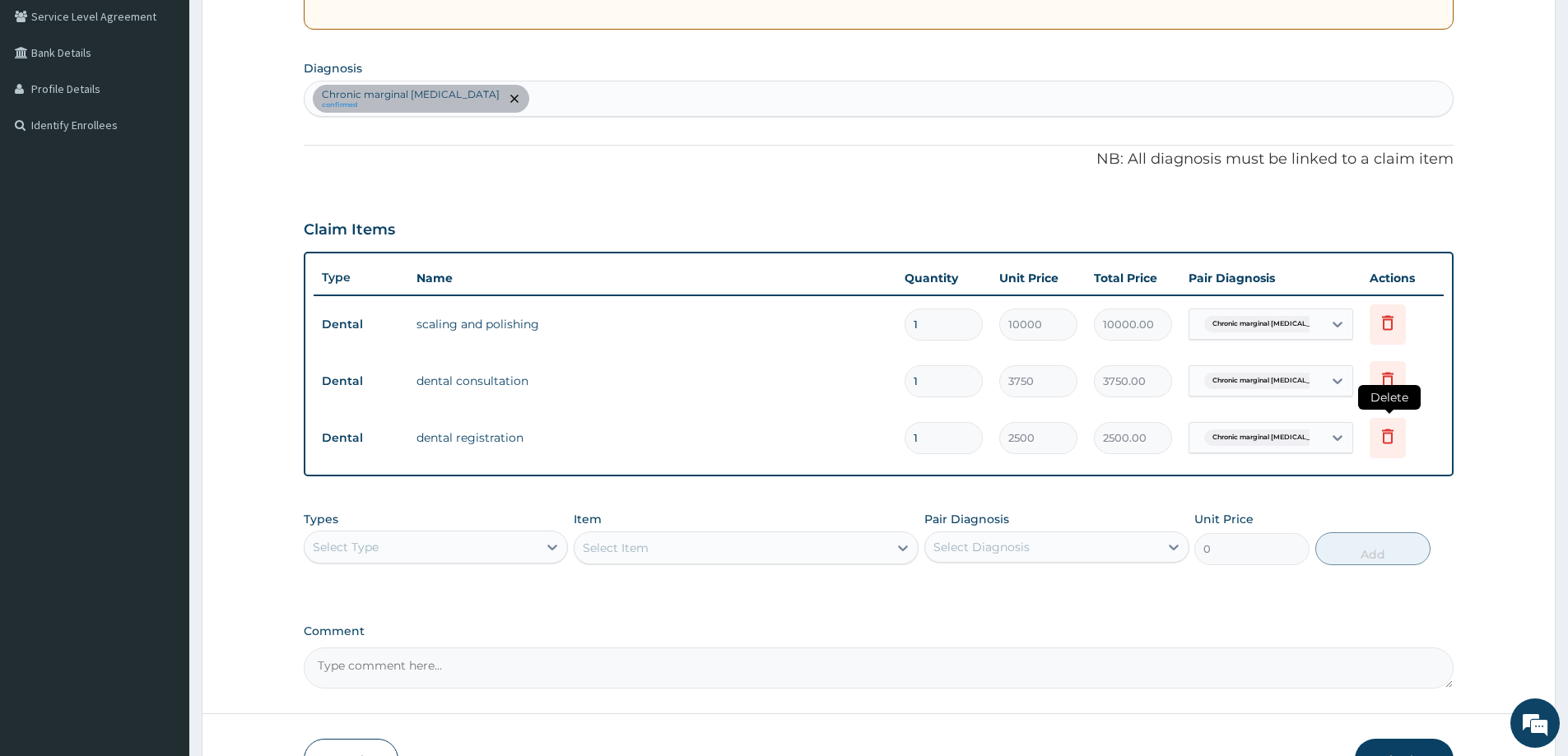
click at [1381, 444] on icon at bounding box center [1387, 436] width 20 height 20
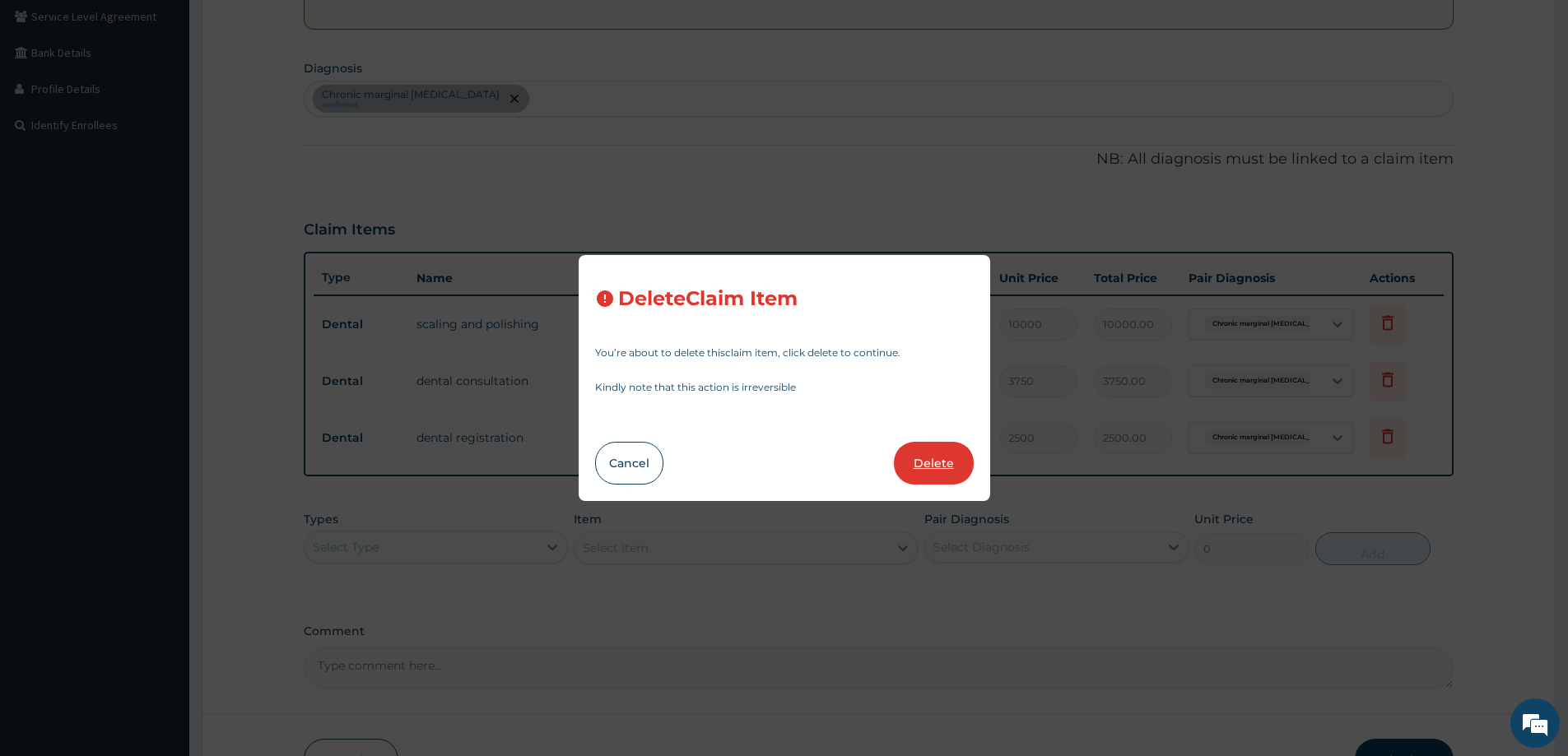
click at [953, 457] on button "Delete" at bounding box center [934, 463] width 80 height 42
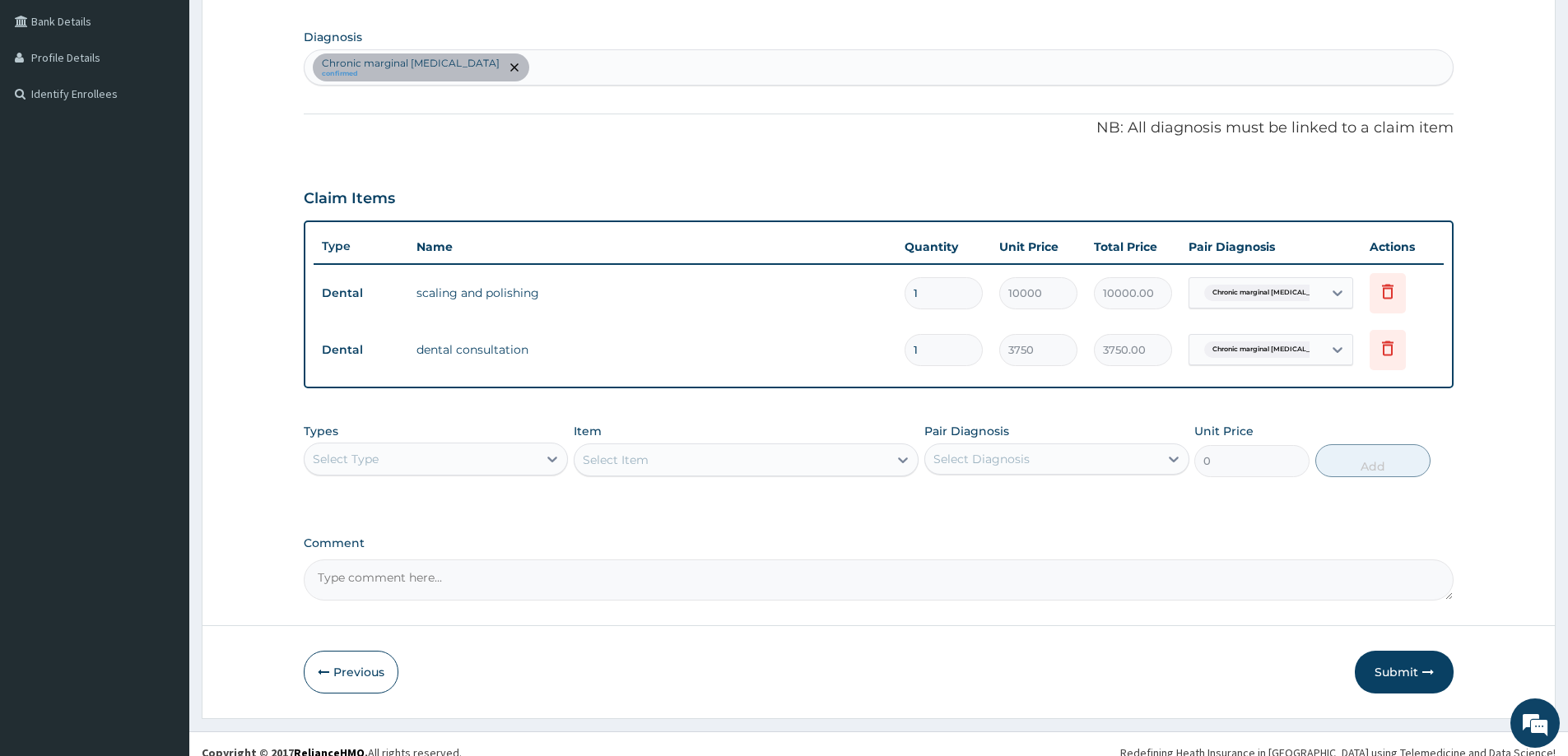
scroll to position [393, 0]
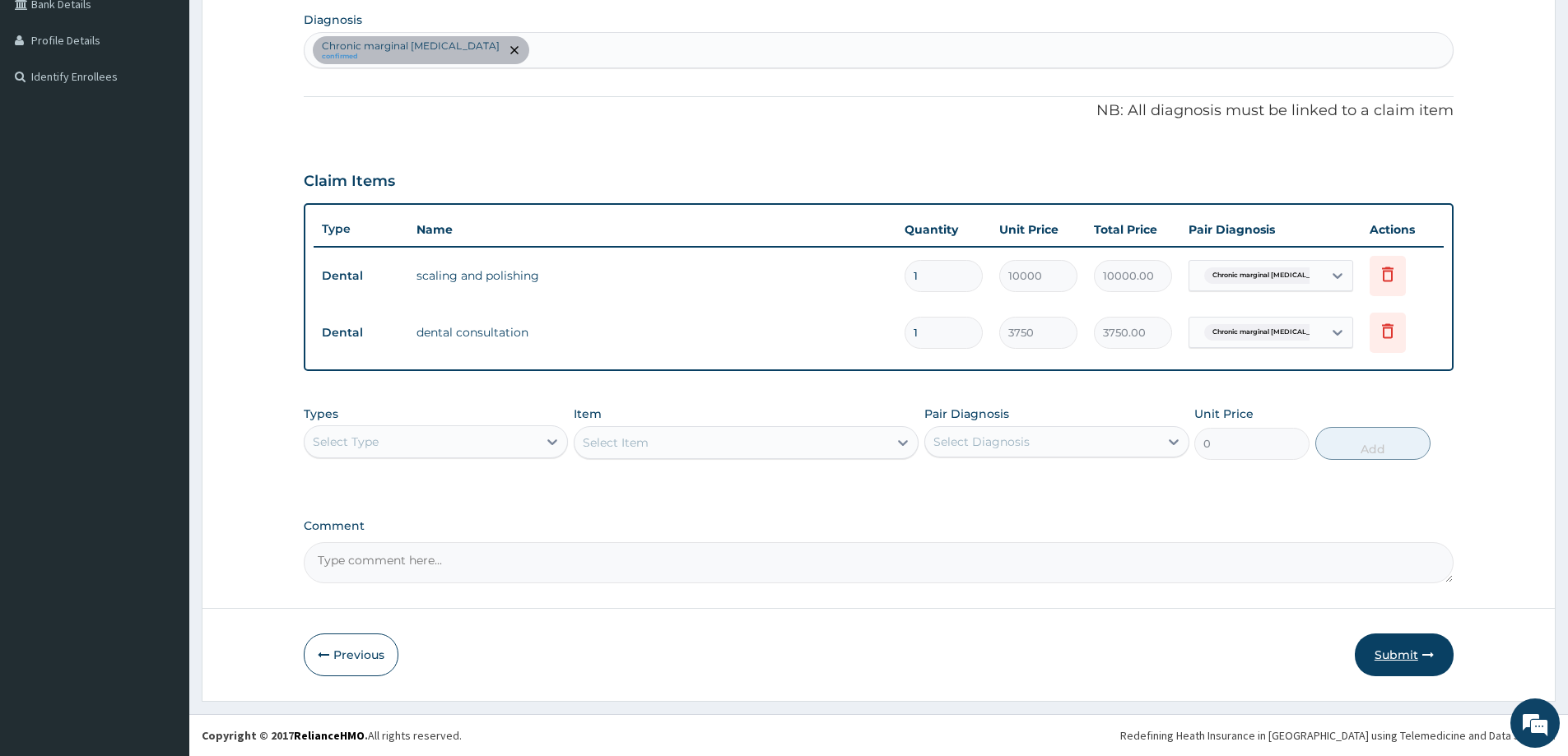
click at [1408, 663] on button "Submit" at bounding box center [1404, 654] width 99 height 42
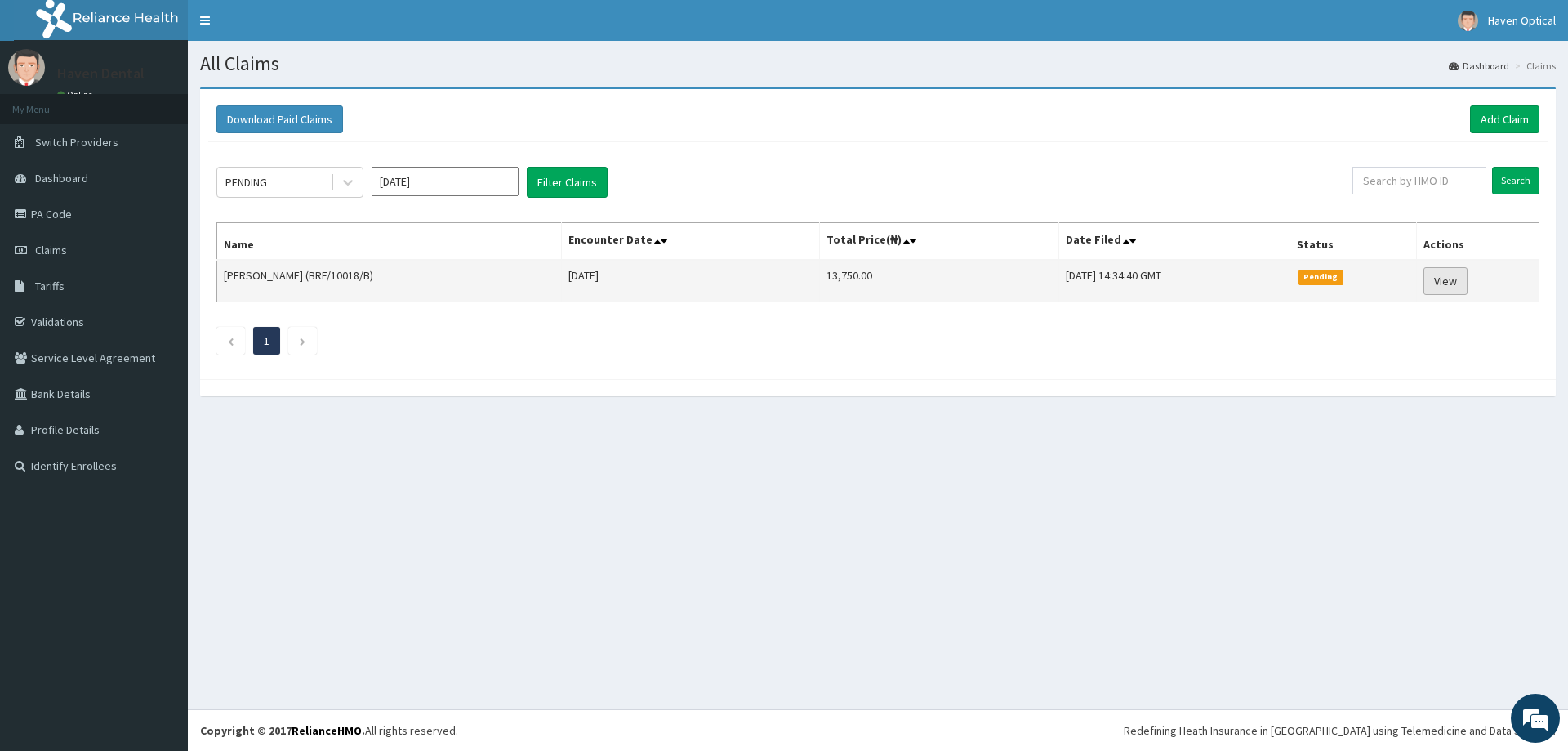
click at [1444, 272] on link "View" at bounding box center [1445, 281] width 44 height 27
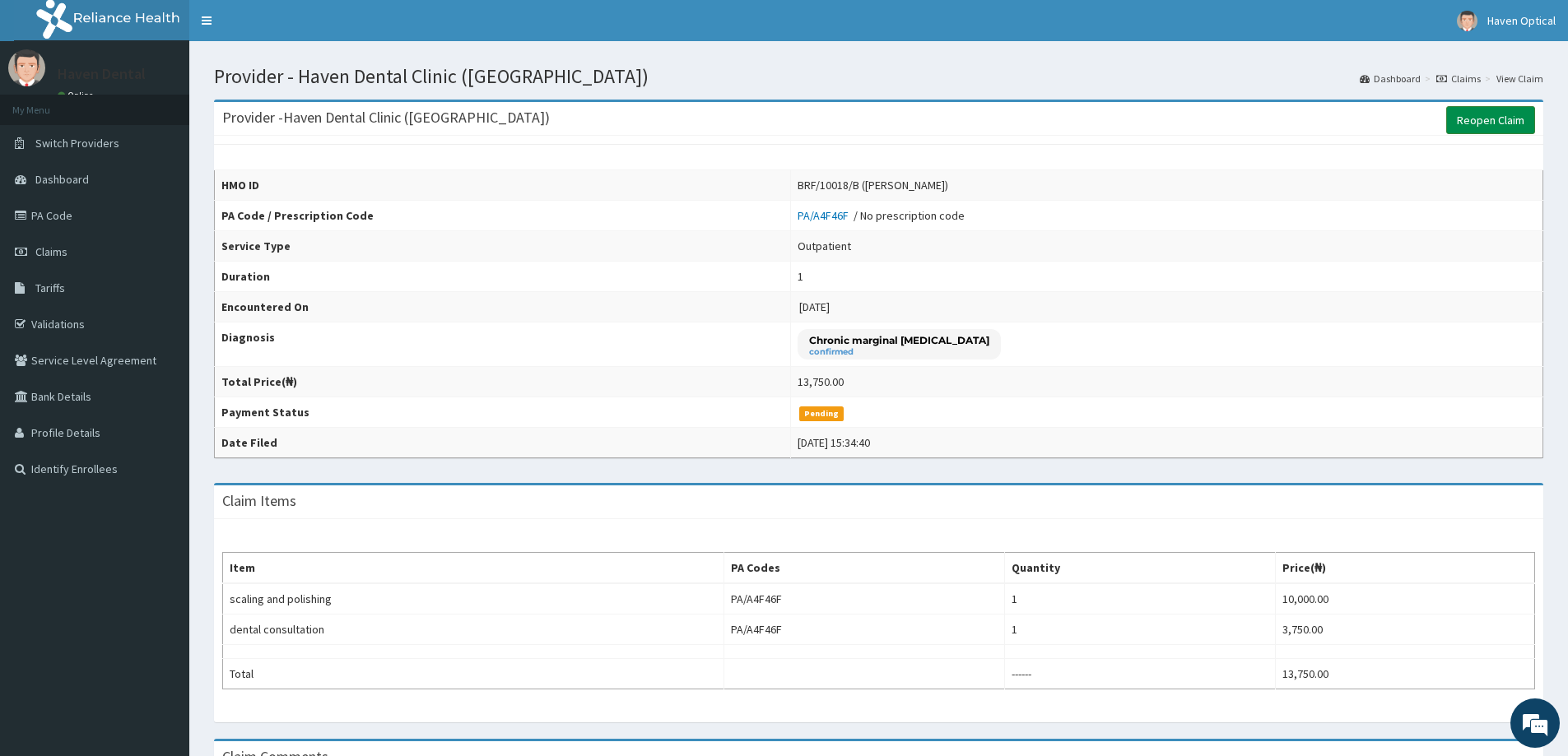
click at [1481, 124] on link "Reopen Claim" at bounding box center [1490, 120] width 89 height 28
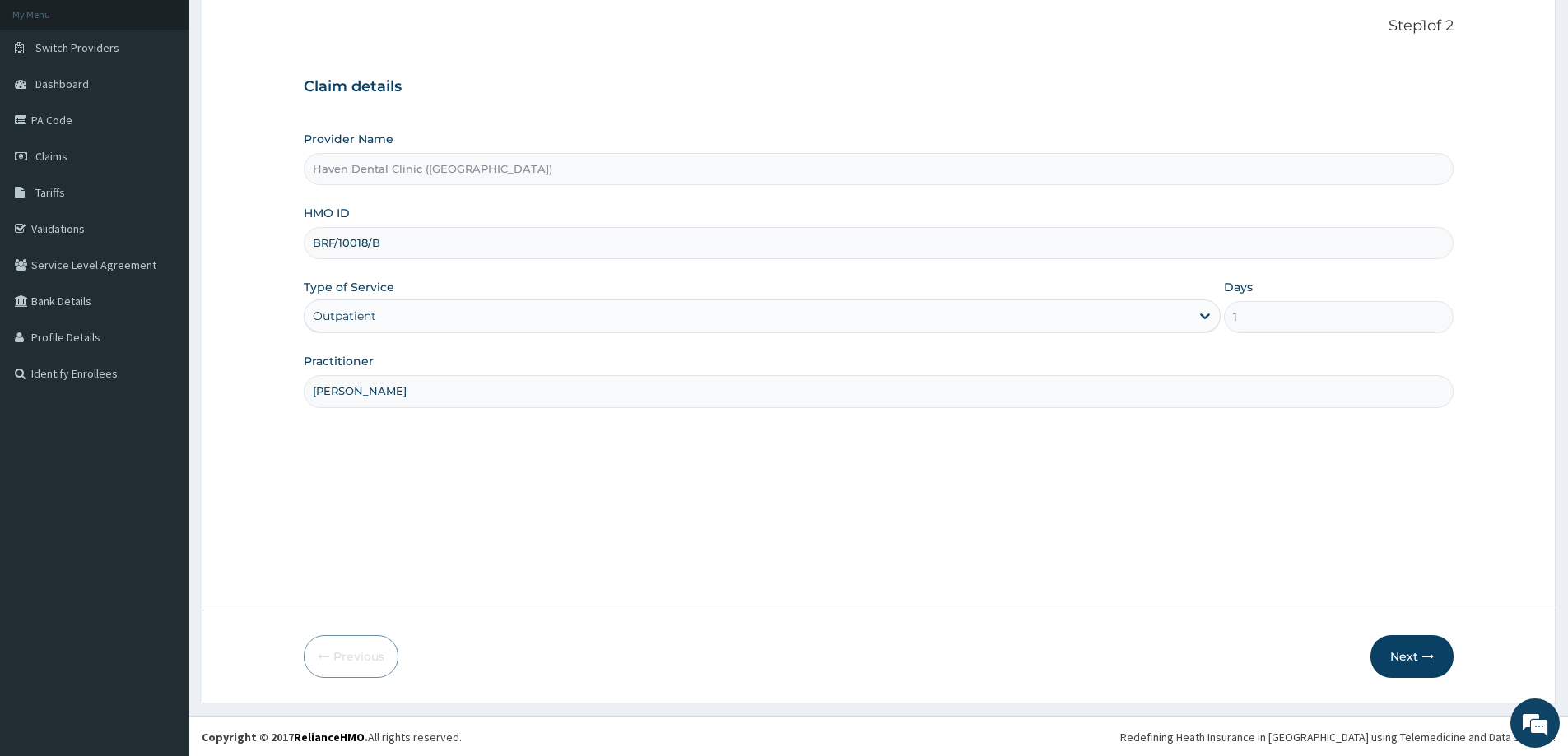
scroll to position [97, 0]
click at [1381, 653] on button "Next" at bounding box center [1412, 654] width 83 height 42
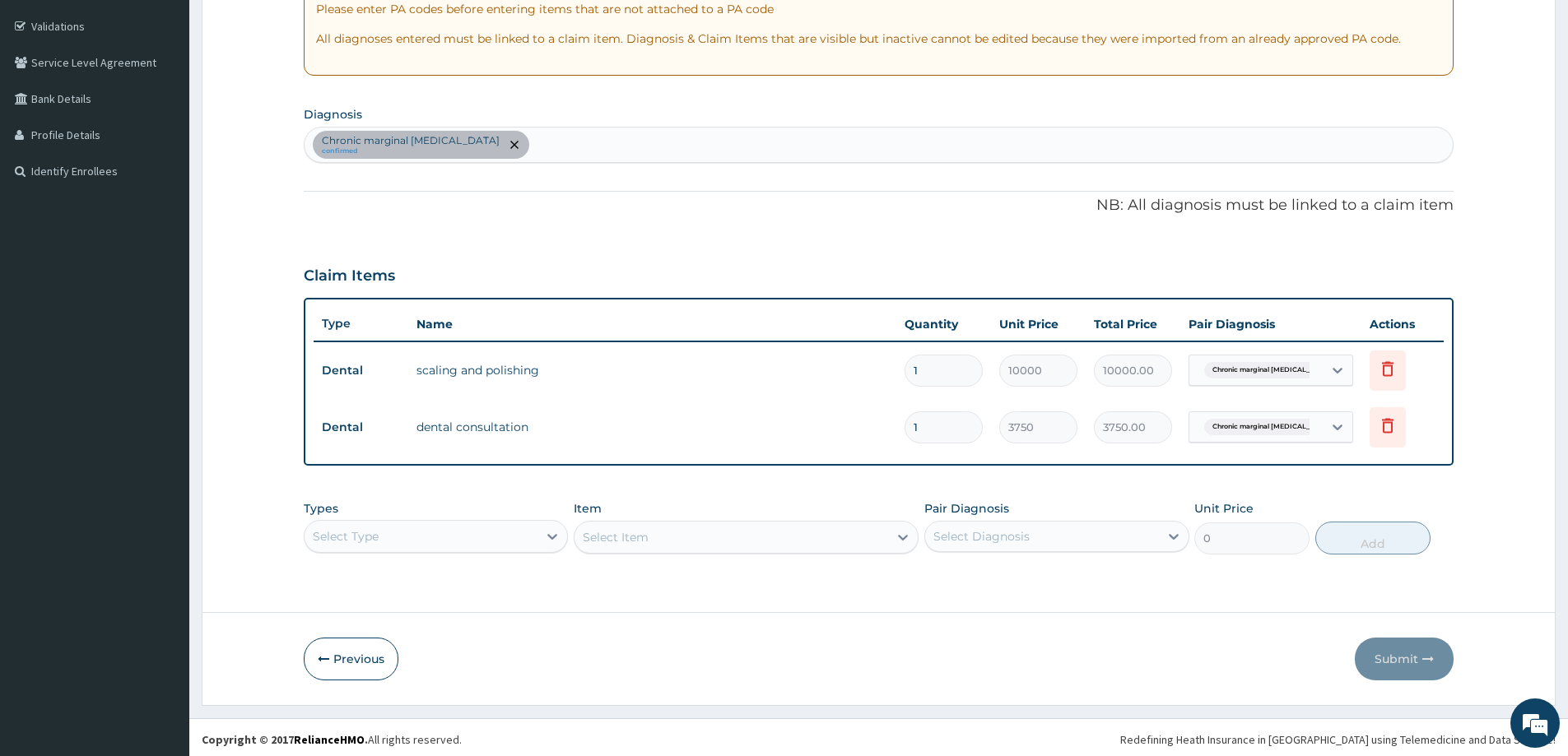
scroll to position [302, 0]
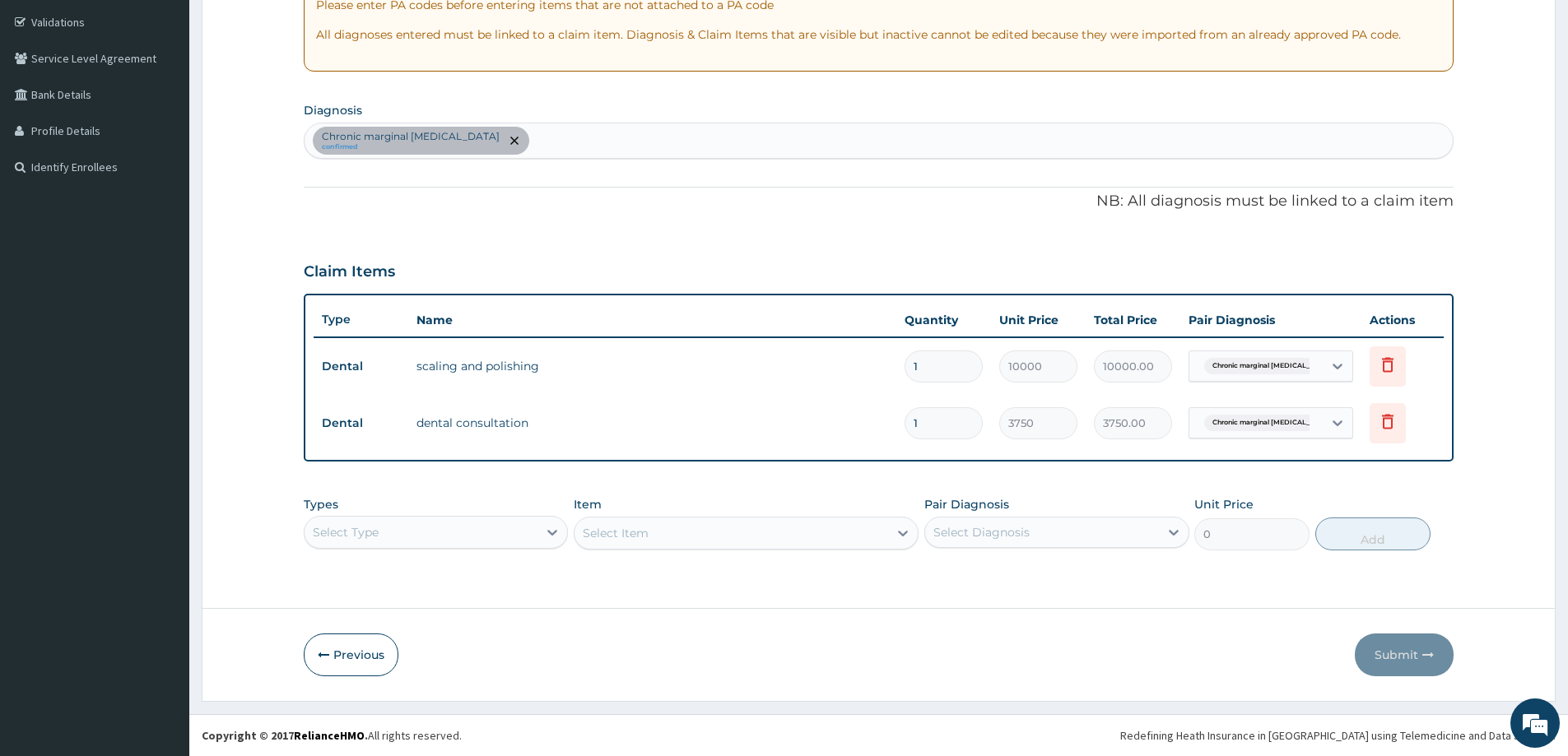
click at [448, 521] on div "Select Type" at bounding box center [435, 532] width 264 height 33
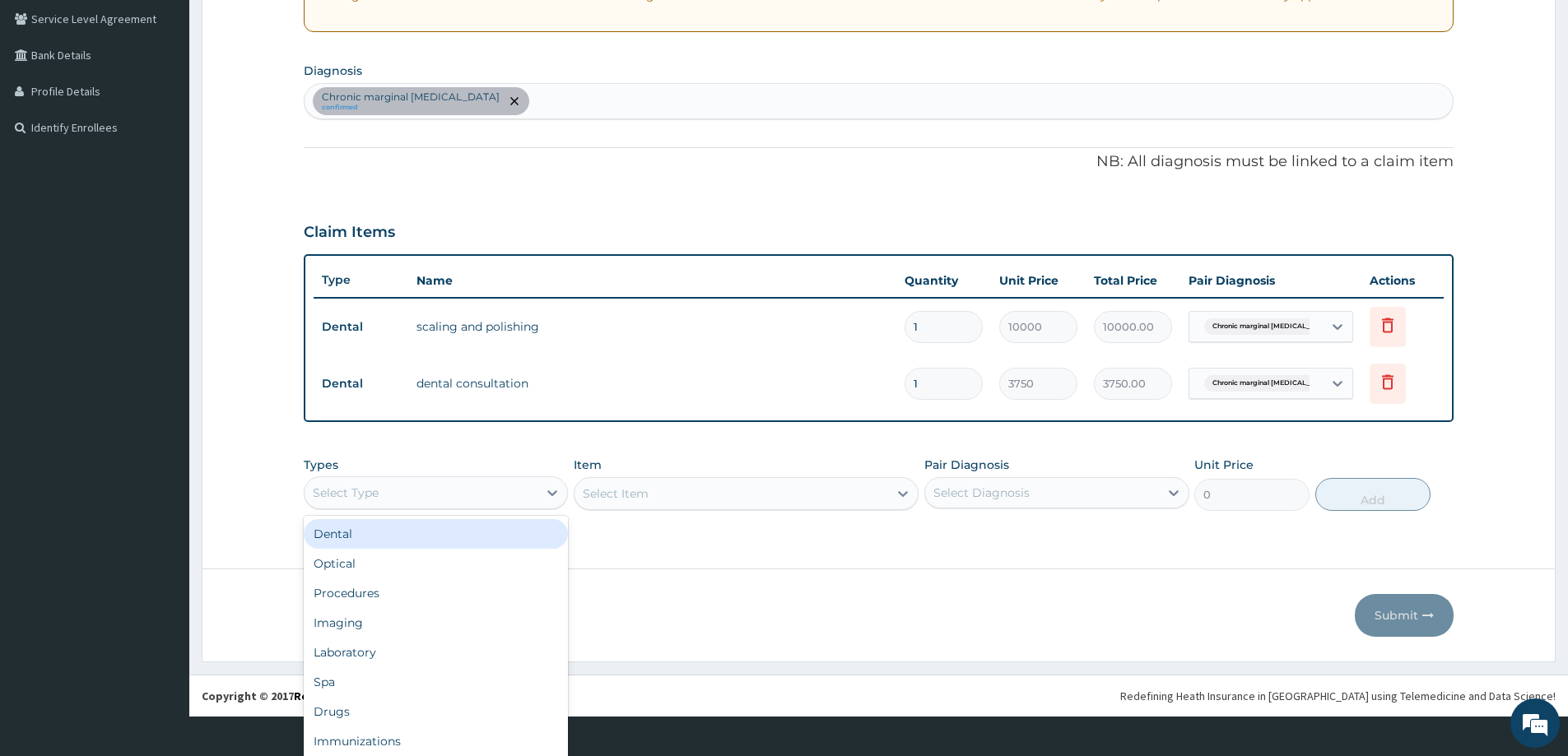
scroll to position [46, 0]
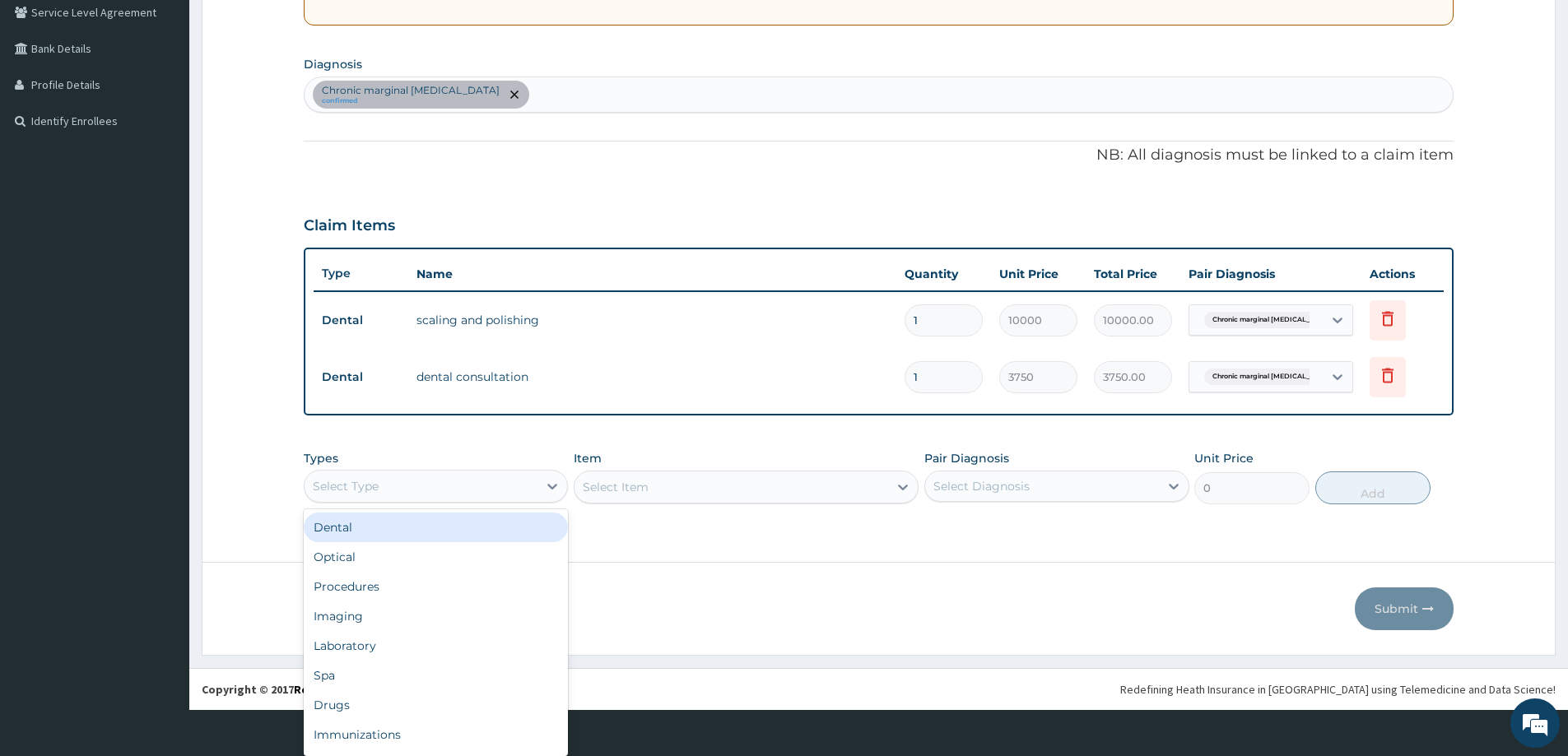
click at [448, 522] on div "Dental" at bounding box center [435, 528] width 264 height 29
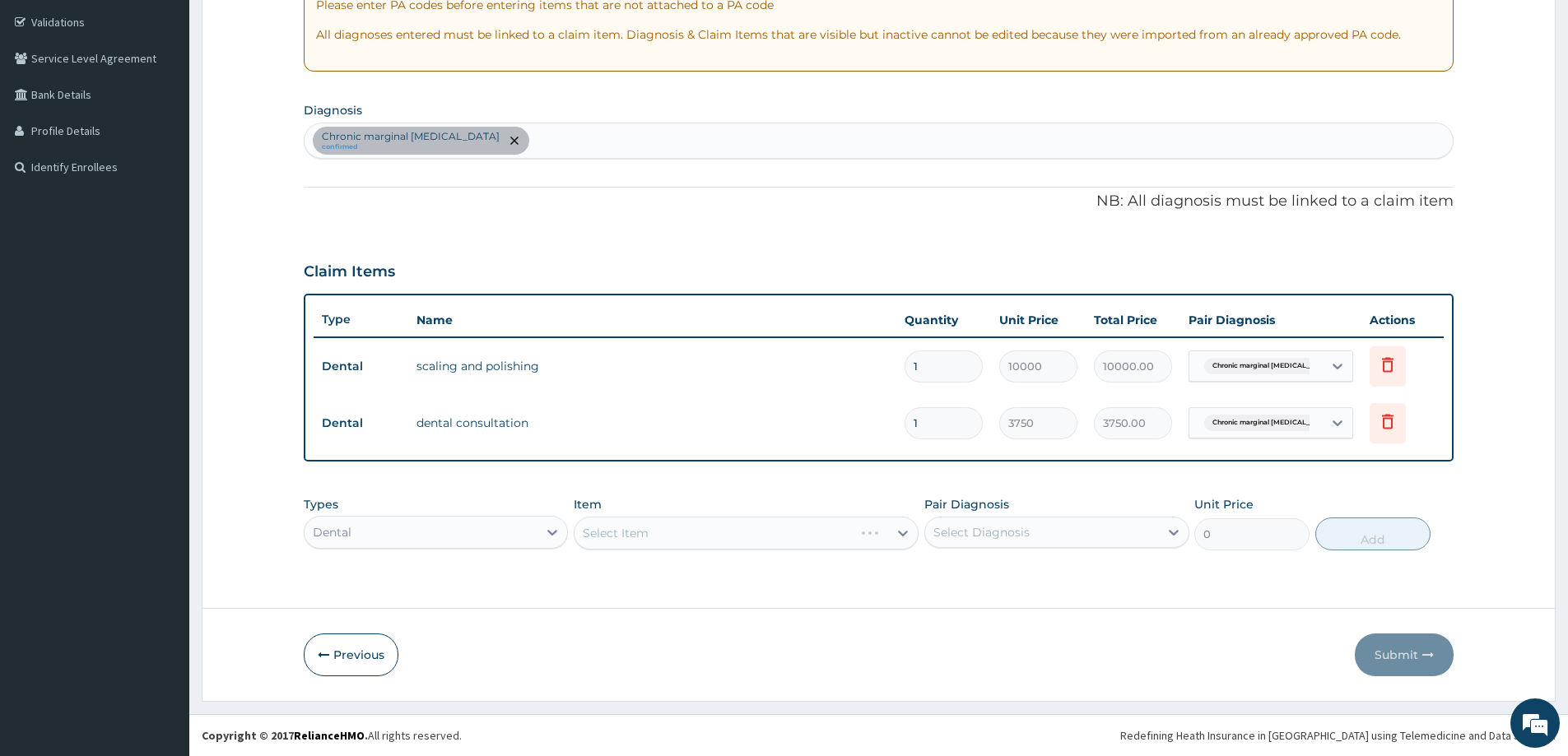
scroll to position [0, 0]
click at [647, 536] on div "Select Item" at bounding box center [746, 533] width 345 height 33
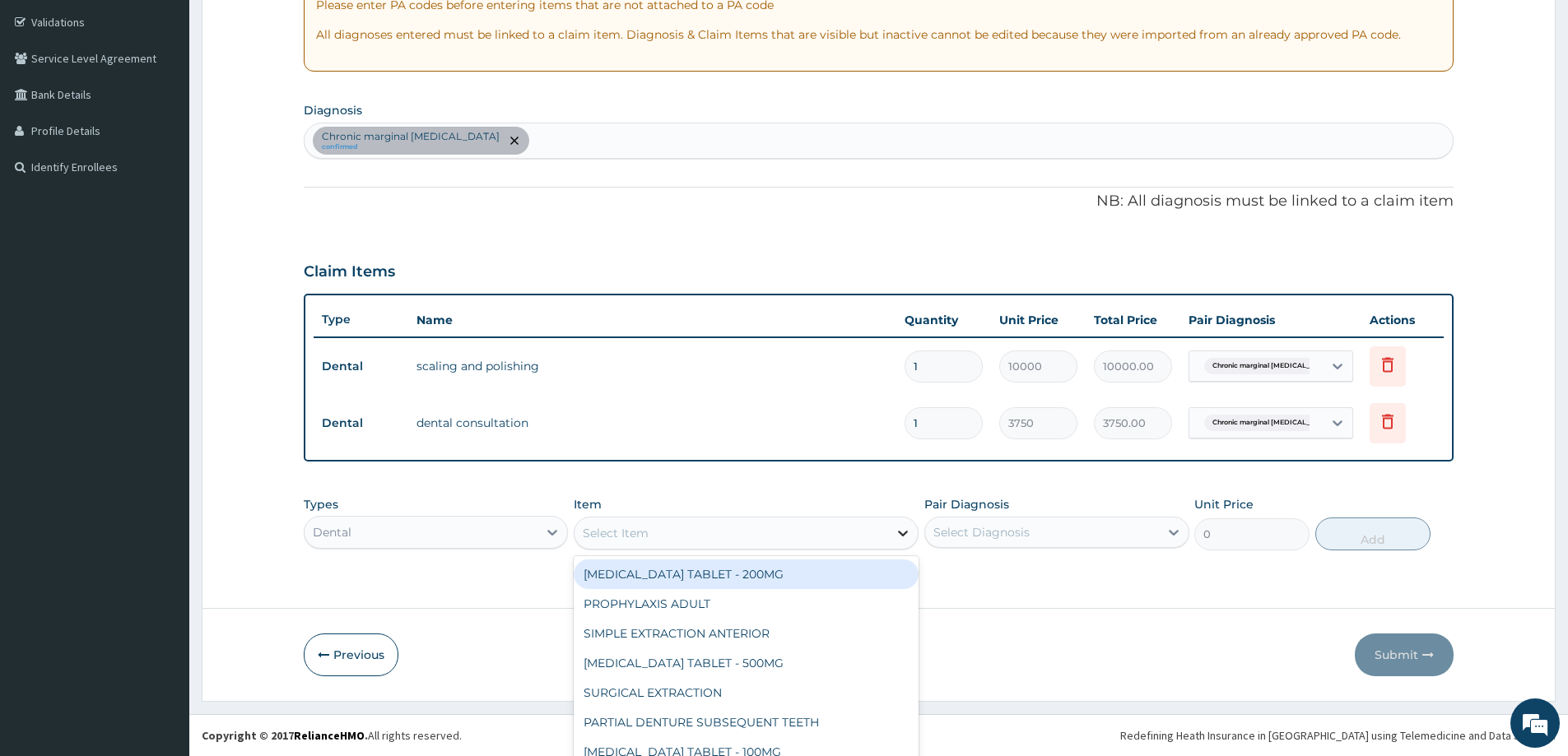
click at [890, 533] on div "option METRONIDAZOLE TABLET - 200MG focused, 1 of 51. 51 results available. Use…" at bounding box center [746, 533] width 345 height 33
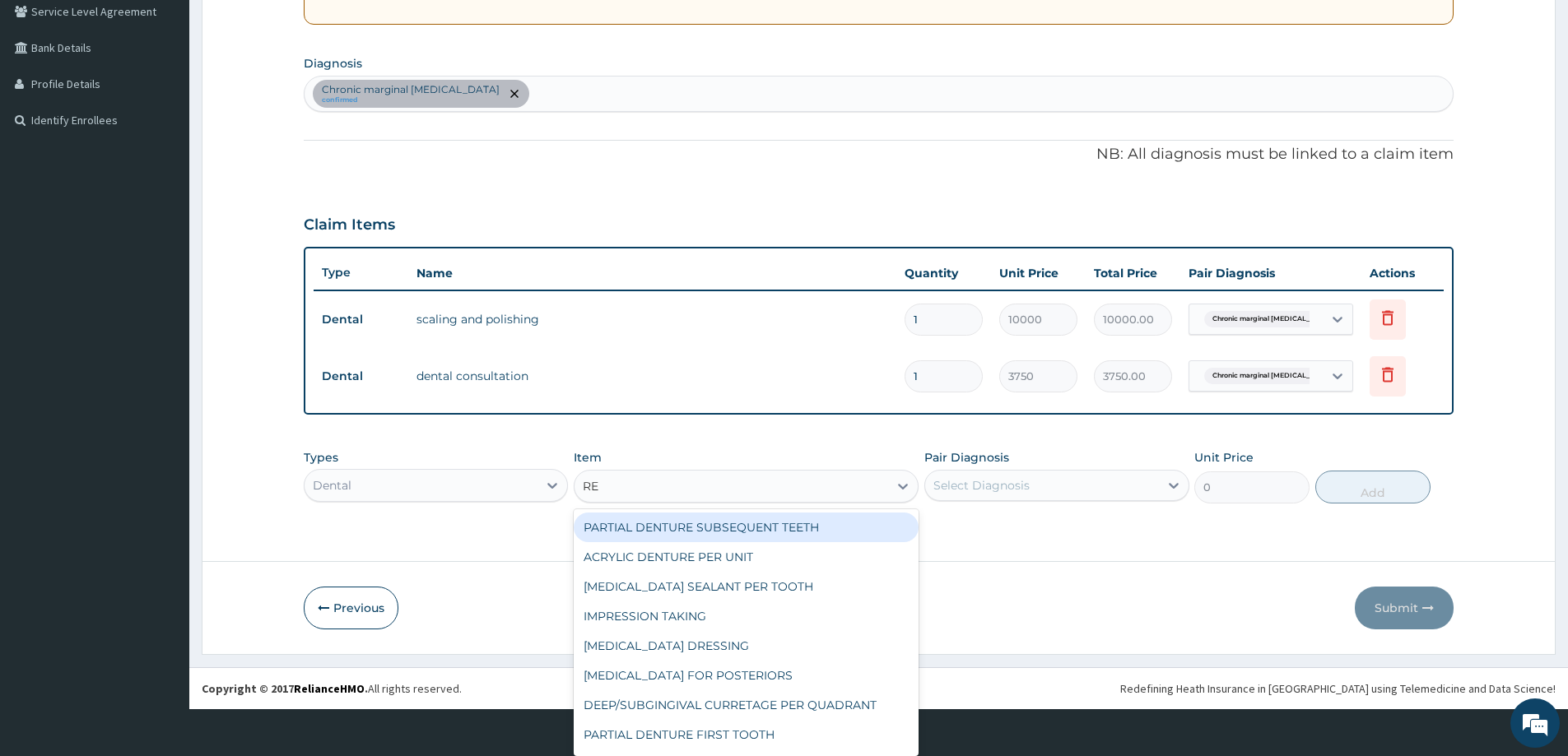
type input "REG"
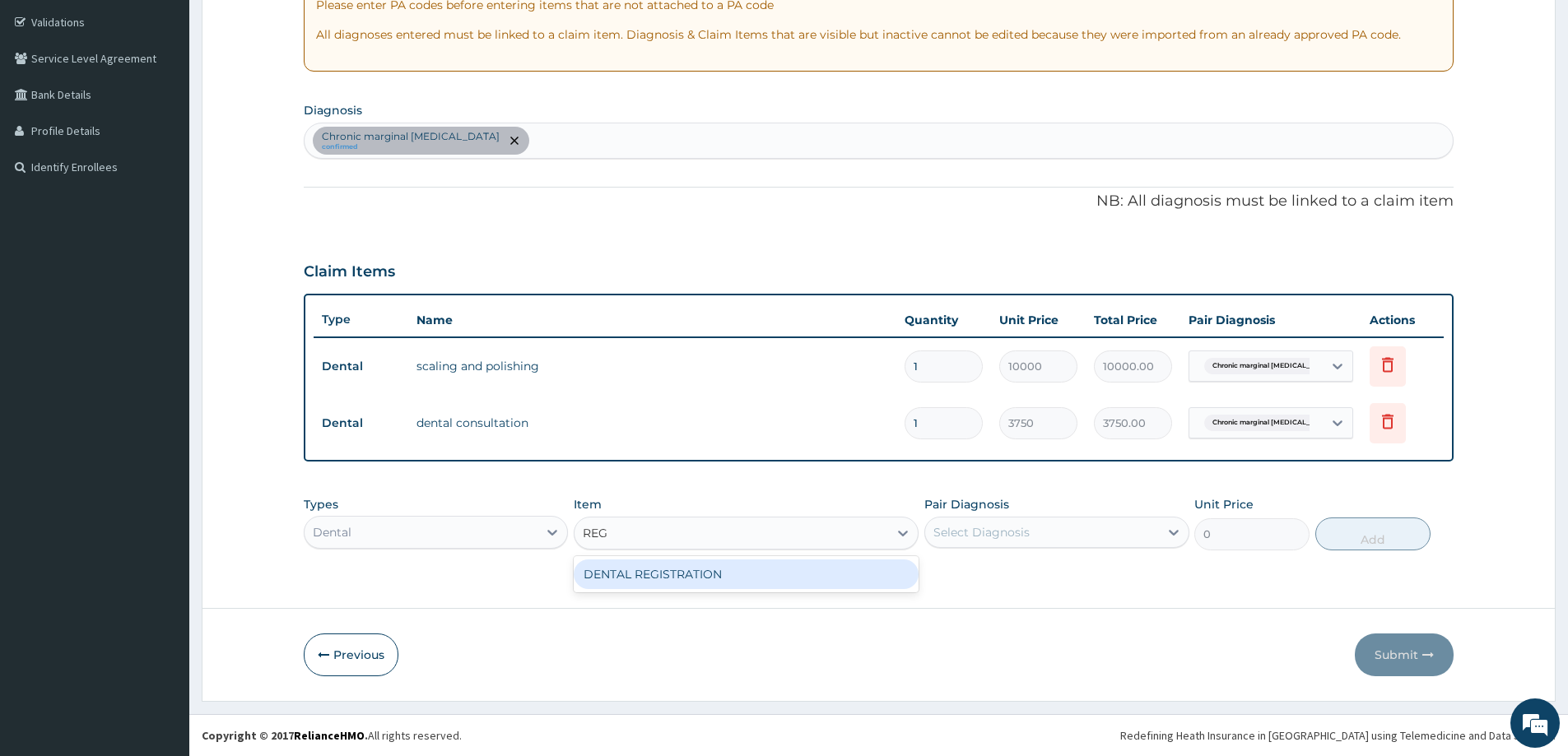
click at [717, 581] on div "DENTAL REGISTRATION" at bounding box center [746, 574] width 345 height 29
type input "2500"
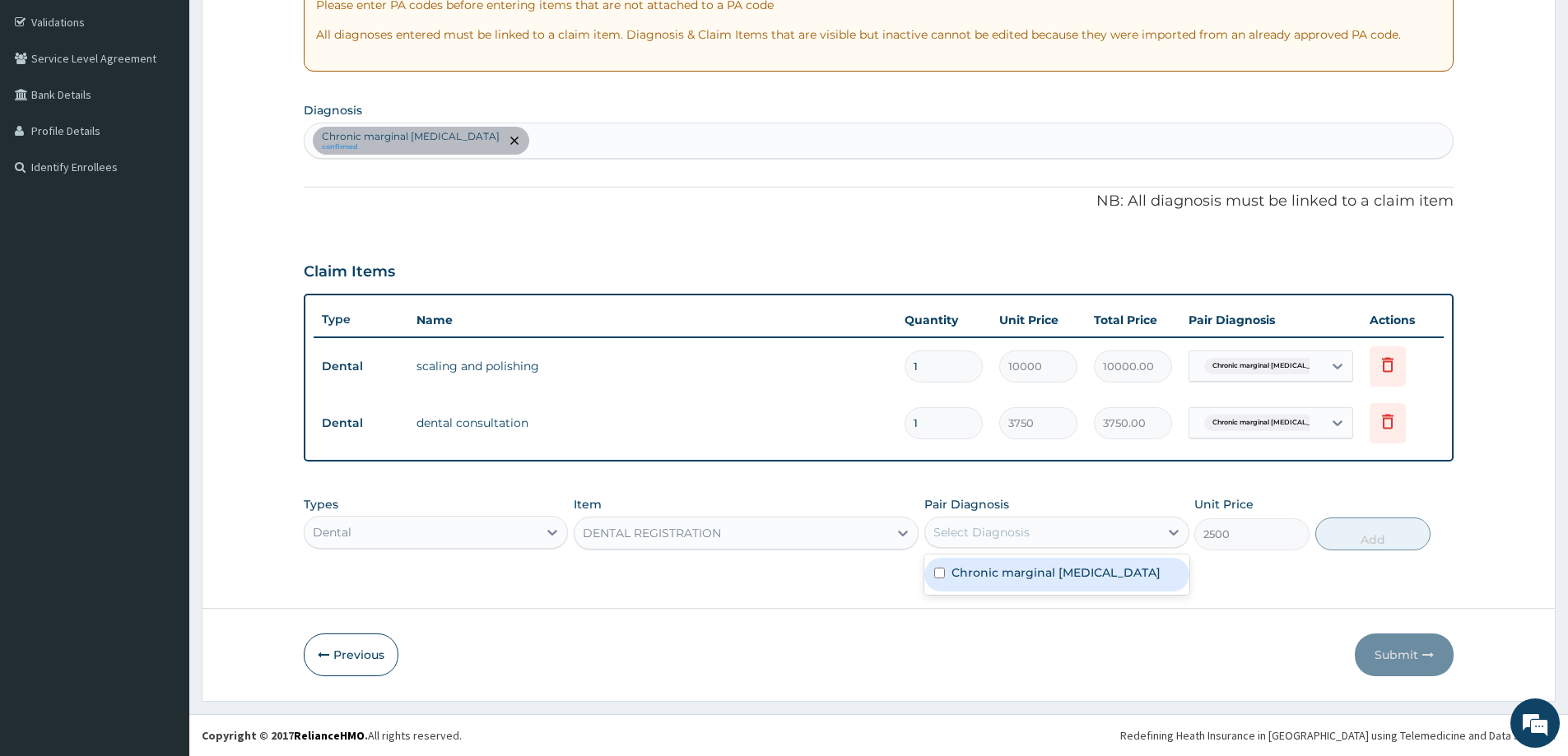
click at [1056, 519] on div "Select Diagnosis" at bounding box center [1041, 532] width 233 height 26
click at [1019, 569] on label "Chronic marginal gingivitis" at bounding box center [1057, 573] width 209 height 16
checkbox input "true"
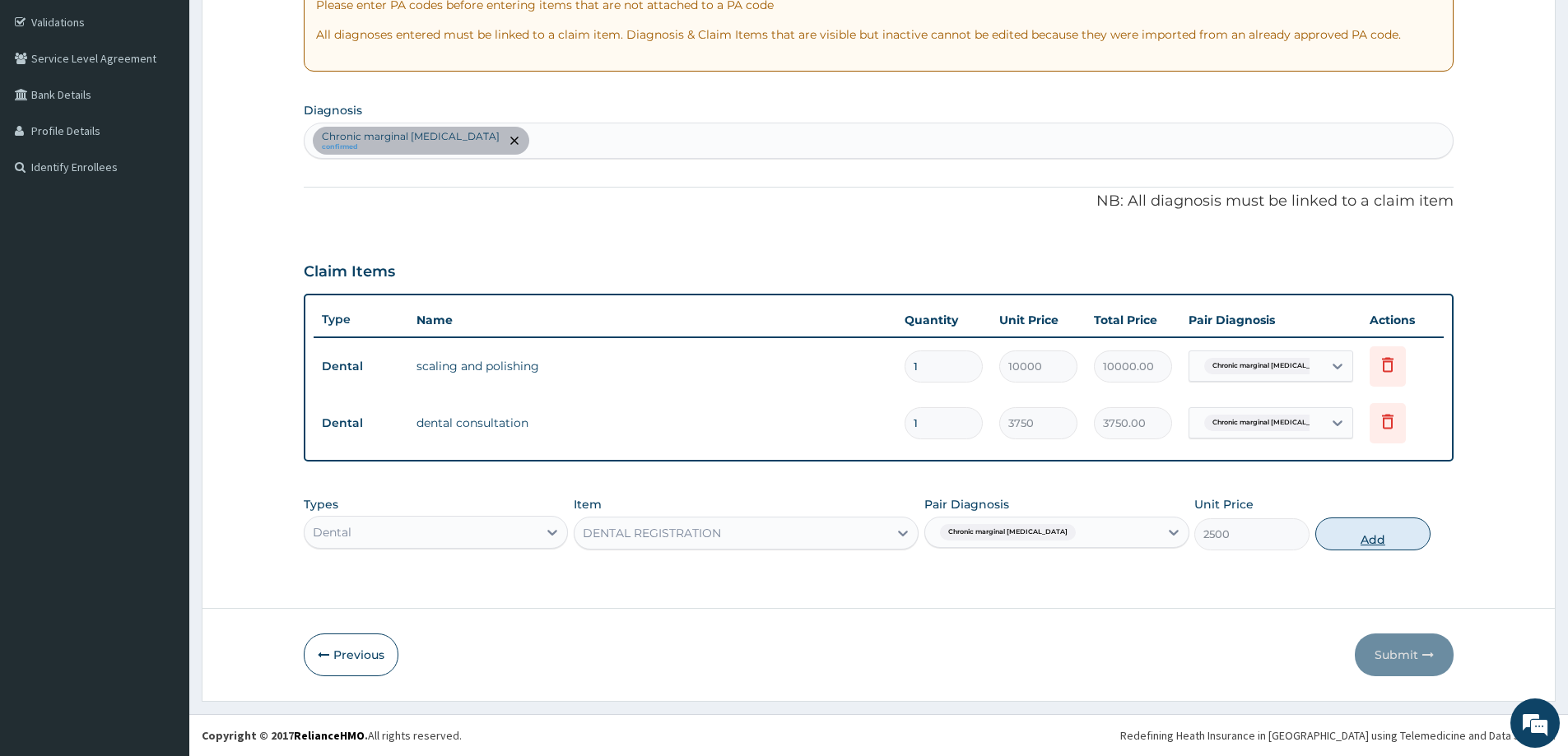
click at [1358, 526] on button "Add" at bounding box center [1372, 534] width 115 height 33
type input "0"
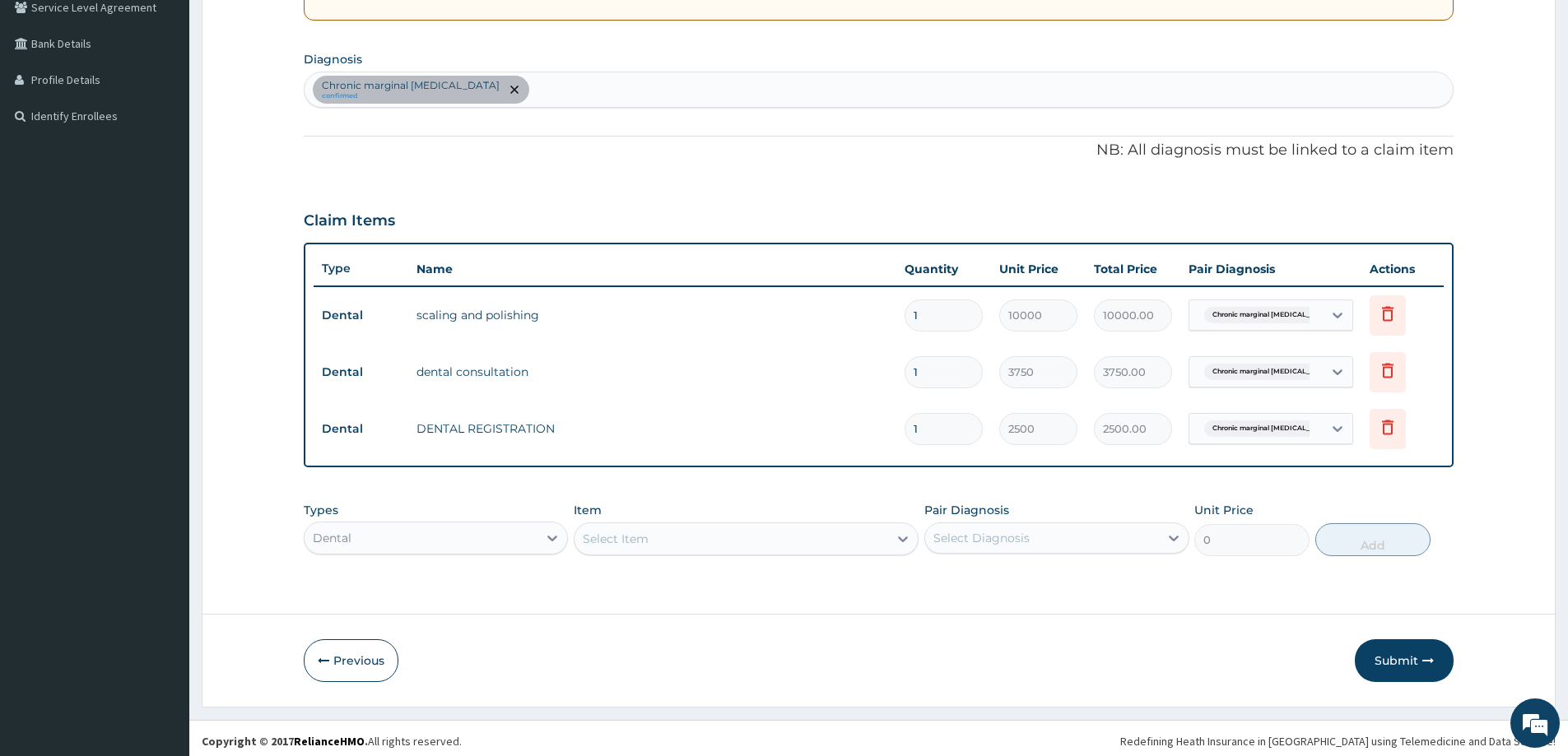
scroll to position [359, 0]
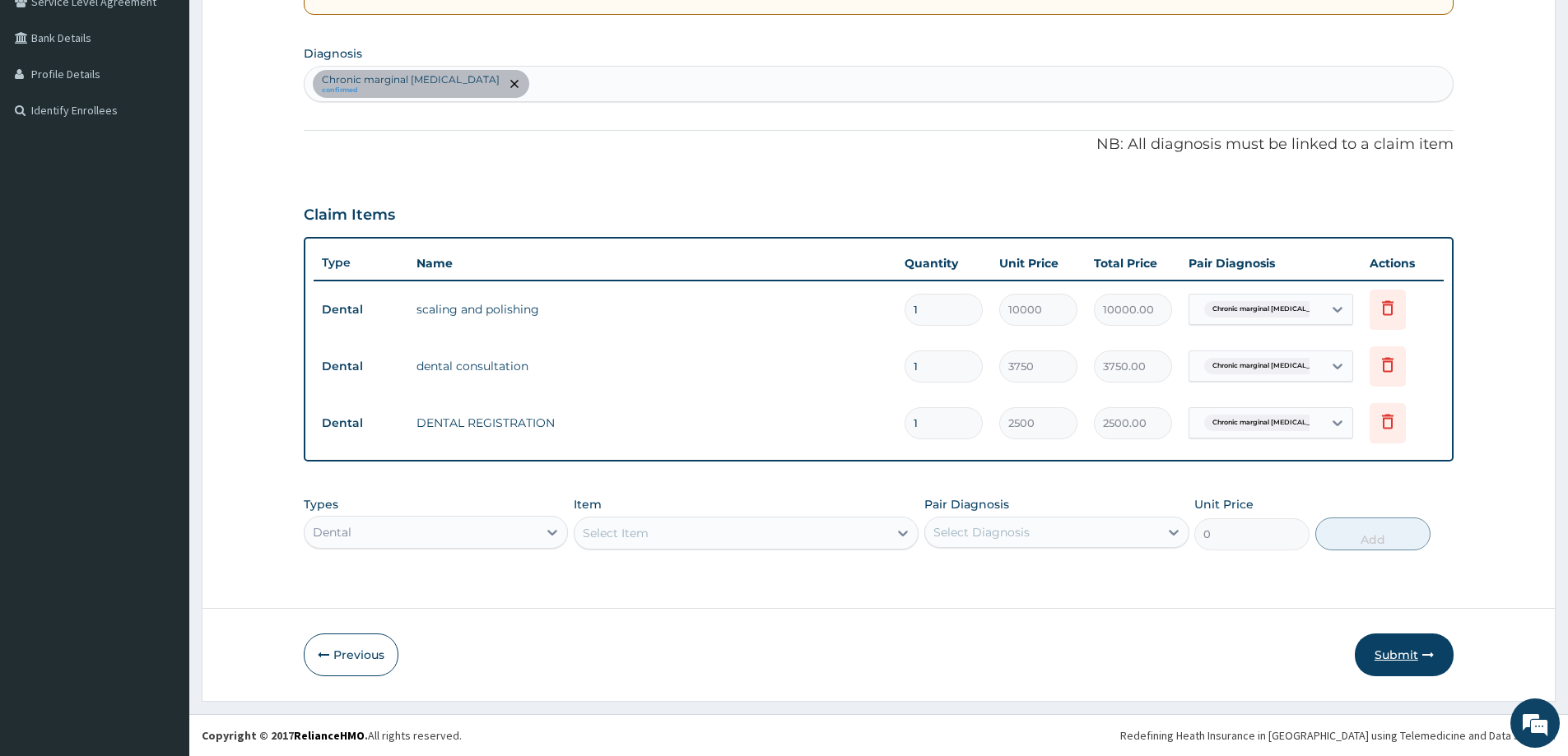
click at [1402, 661] on button "Submit" at bounding box center [1404, 654] width 99 height 42
